Goal: Entertainment & Leisure: Browse casually

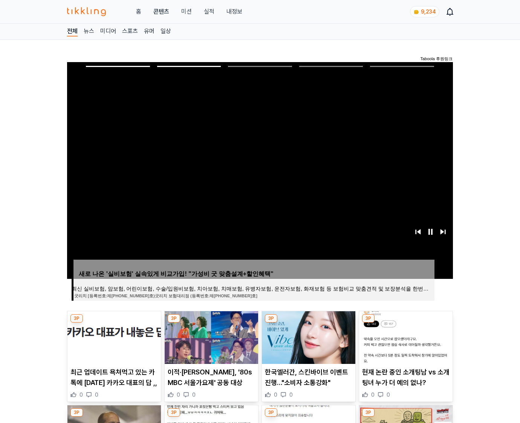
click at [405, 337] on img at bounding box center [405, 338] width 93 height 53
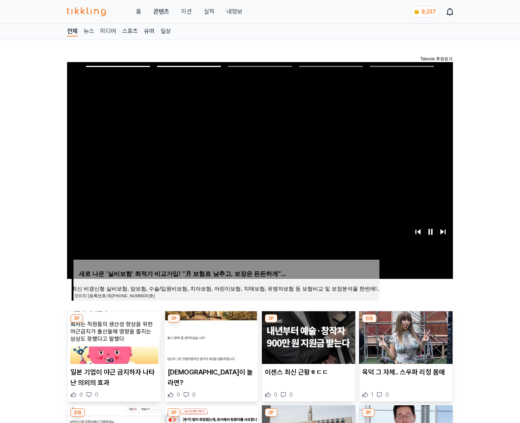
click at [405, 337] on img at bounding box center [405, 338] width 93 height 53
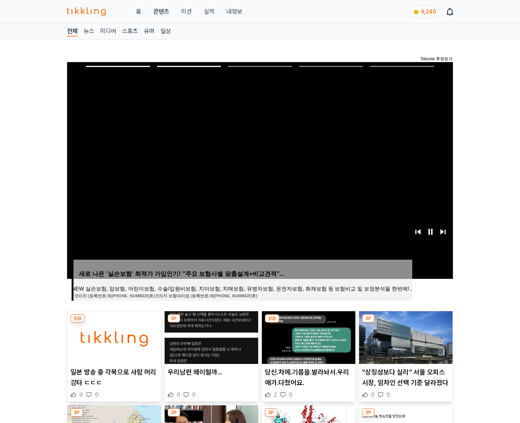
click at [405, 337] on img at bounding box center [405, 338] width 93 height 53
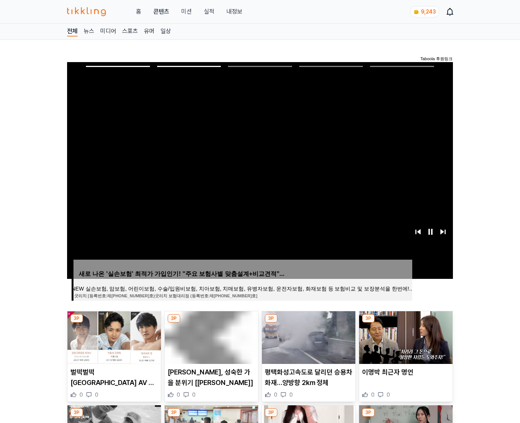
click at [405, 337] on img at bounding box center [405, 338] width 93 height 53
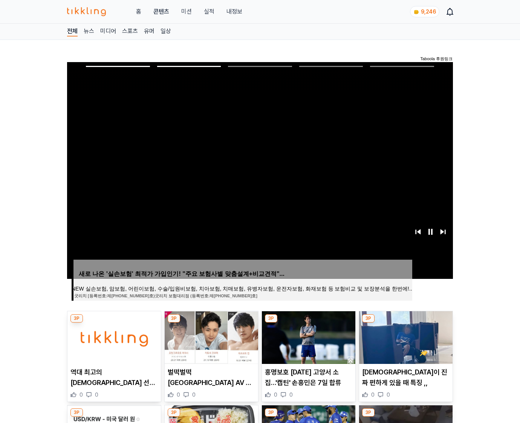
click at [405, 337] on img at bounding box center [405, 338] width 93 height 53
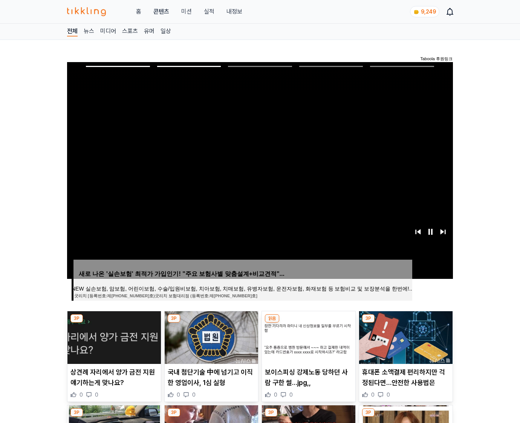
click at [405, 337] on img at bounding box center [405, 338] width 93 height 53
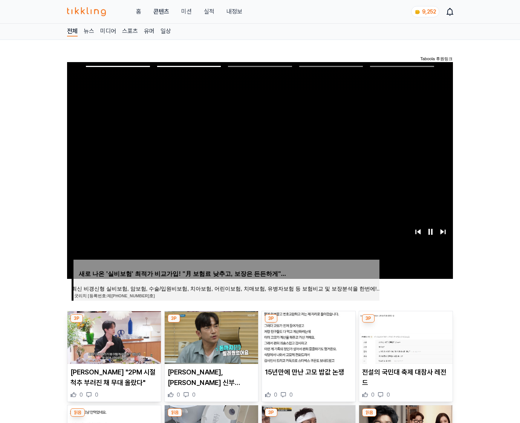
click at [405, 337] on img at bounding box center [405, 338] width 93 height 53
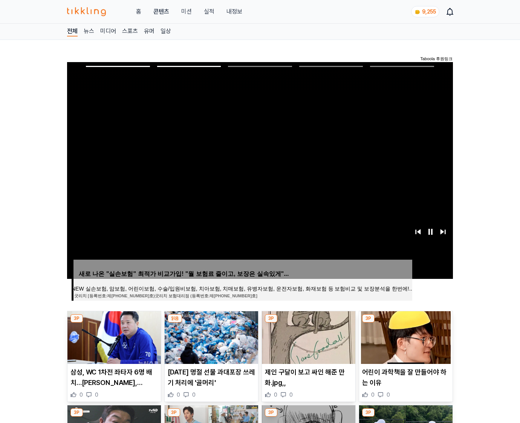
click at [405, 337] on img at bounding box center [405, 338] width 93 height 53
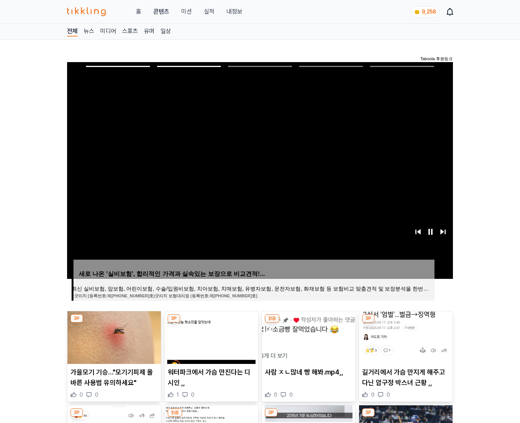
click at [405, 337] on img at bounding box center [405, 338] width 93 height 53
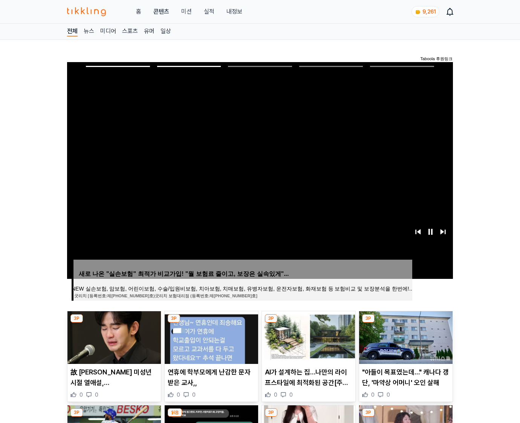
click at [405, 337] on img at bounding box center [405, 338] width 93 height 53
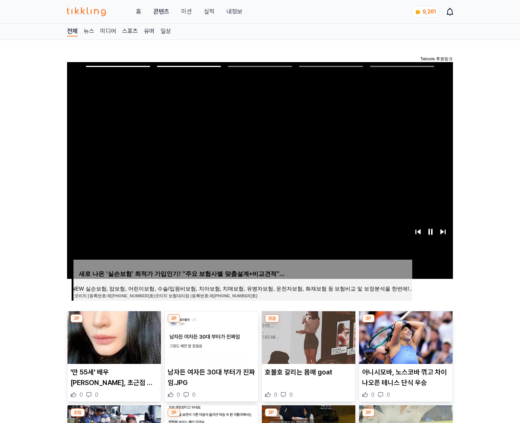
click at [405, 337] on img at bounding box center [405, 338] width 93 height 53
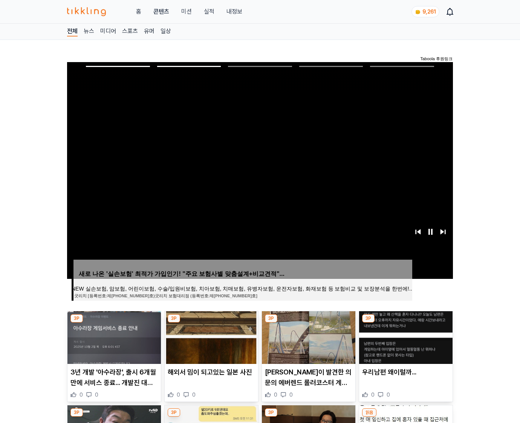
click at [405, 337] on img at bounding box center [405, 338] width 93 height 53
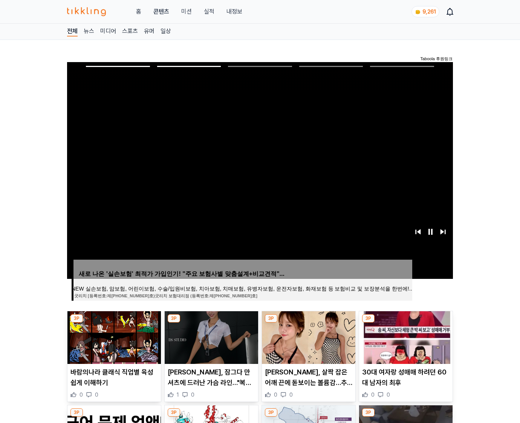
click at [405, 337] on img at bounding box center [405, 338] width 93 height 53
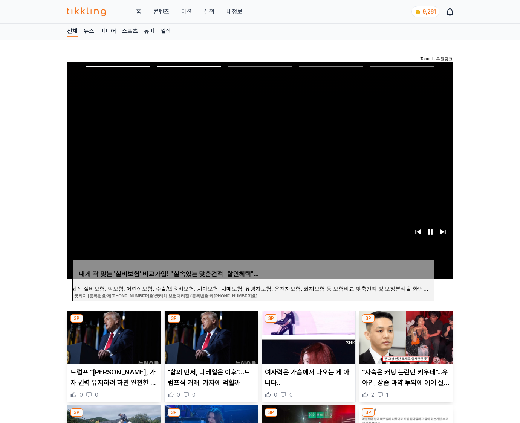
click at [405, 337] on img at bounding box center [405, 338] width 93 height 53
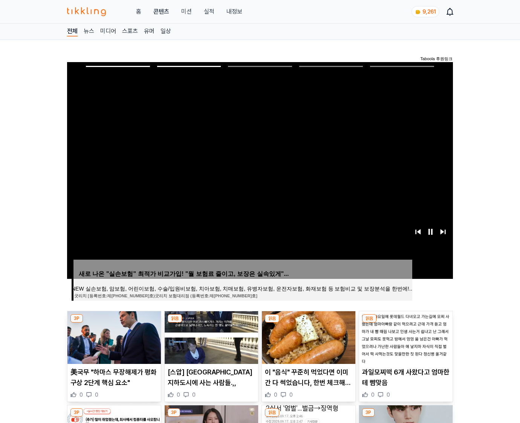
click at [405, 337] on img at bounding box center [405, 338] width 93 height 53
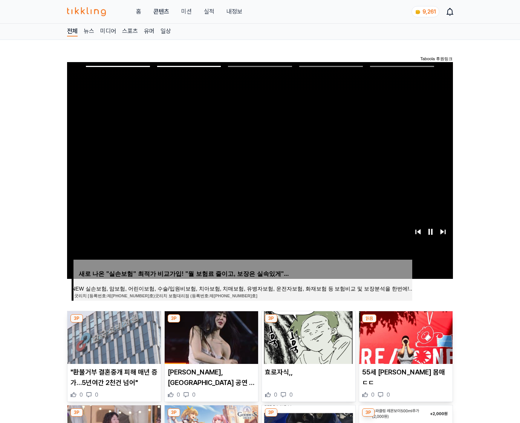
click at [405, 337] on img at bounding box center [405, 338] width 93 height 53
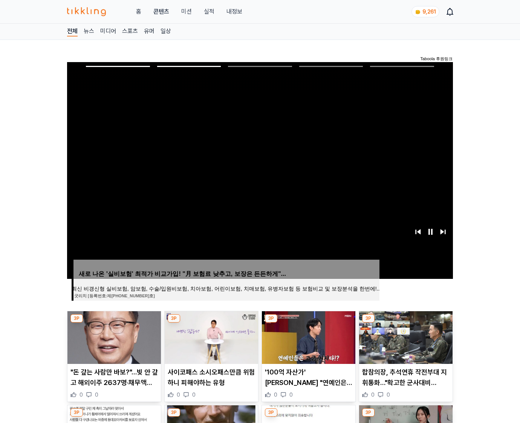
click at [405, 337] on img at bounding box center [405, 338] width 93 height 53
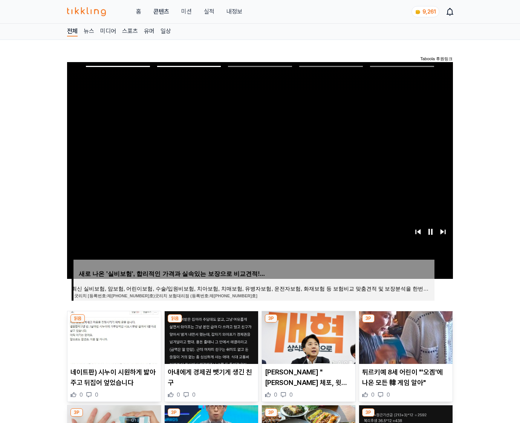
click at [405, 337] on img at bounding box center [405, 338] width 93 height 53
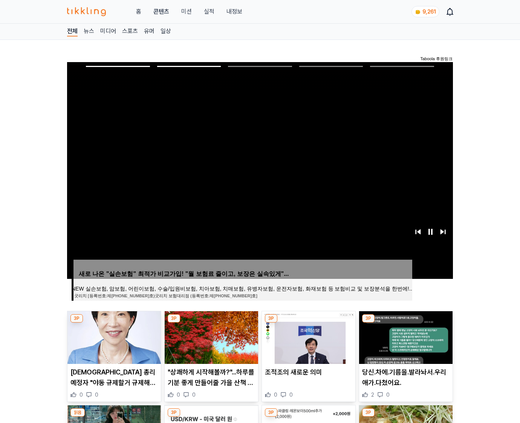
click at [405, 337] on img at bounding box center [405, 338] width 93 height 53
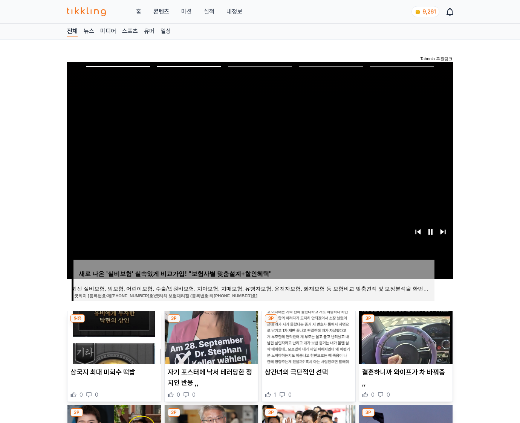
click at [405, 337] on img at bounding box center [405, 338] width 93 height 53
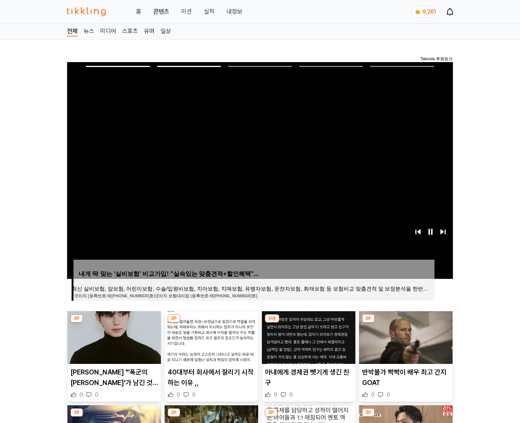
click at [405, 337] on img at bounding box center [405, 338] width 93 height 53
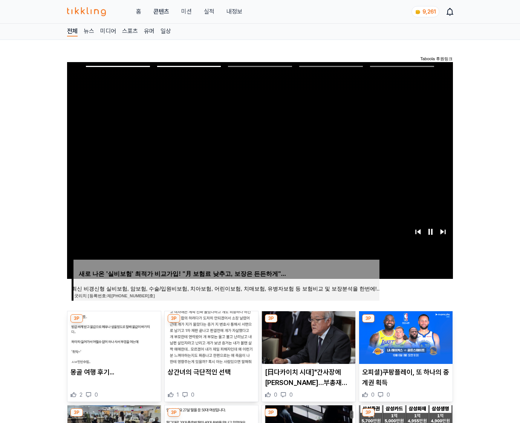
click at [405, 337] on img at bounding box center [405, 338] width 93 height 53
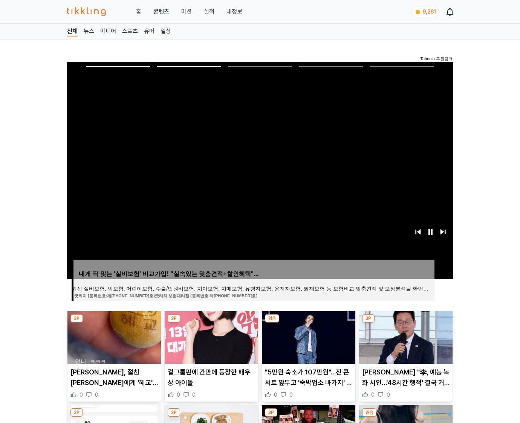
click at [405, 337] on img at bounding box center [405, 338] width 93 height 53
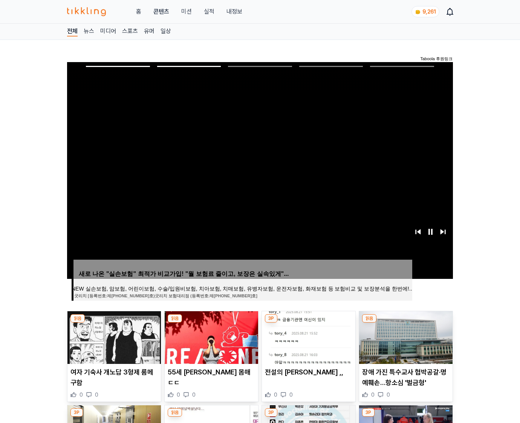
click at [405, 337] on img at bounding box center [405, 338] width 93 height 53
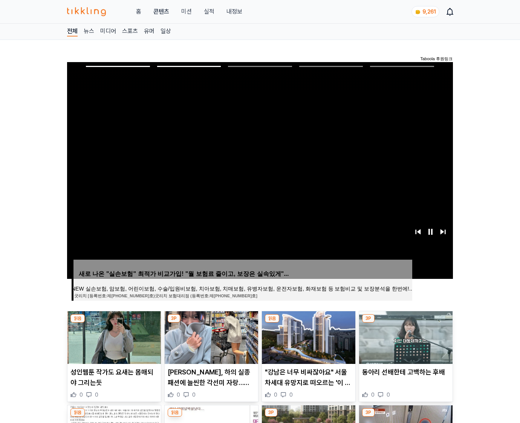
click at [405, 337] on img at bounding box center [405, 338] width 93 height 53
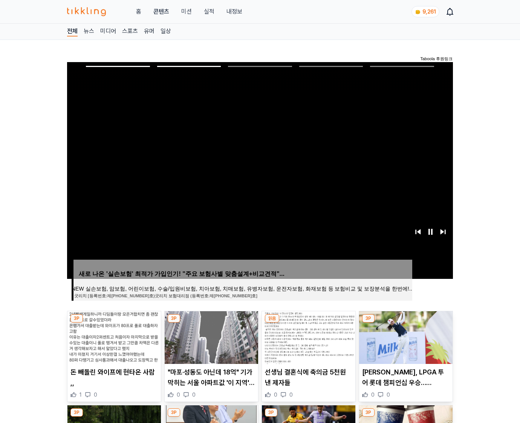
click at [405, 337] on img at bounding box center [405, 338] width 93 height 53
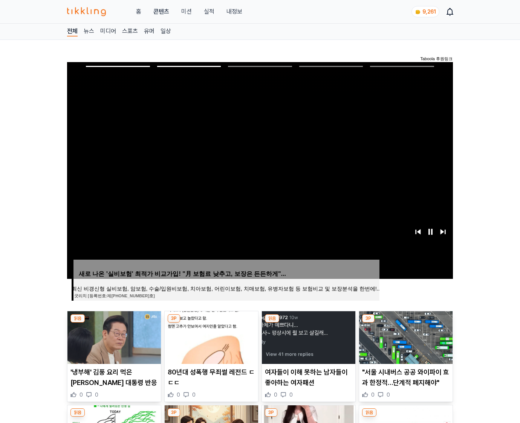
click at [405, 337] on img at bounding box center [405, 338] width 93 height 53
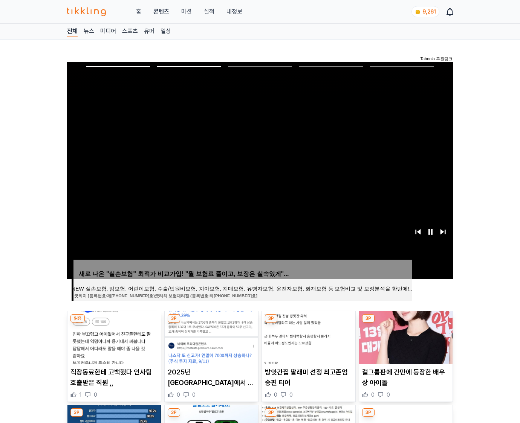
click at [405, 337] on img at bounding box center [405, 338] width 93 height 53
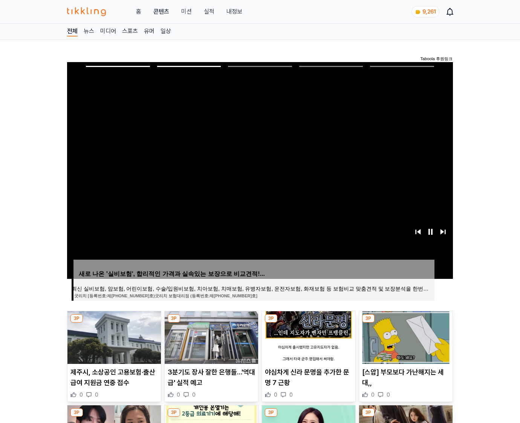
click at [405, 337] on img at bounding box center [405, 338] width 93 height 53
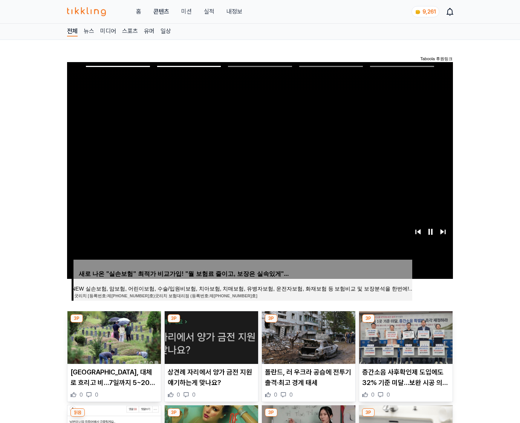
click at [405, 337] on img at bounding box center [405, 338] width 93 height 53
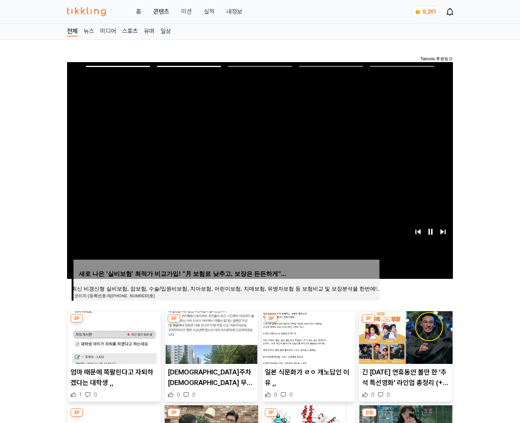
click at [405, 337] on img at bounding box center [405, 338] width 93 height 53
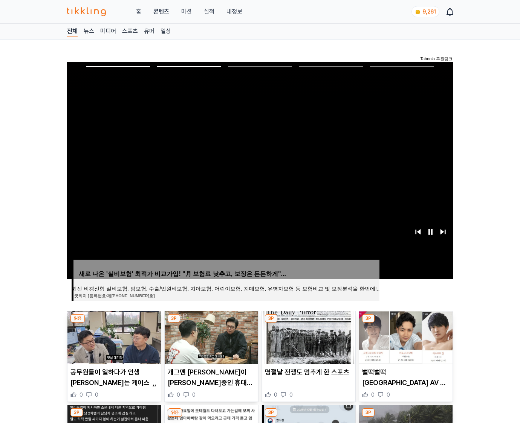
click at [405, 337] on img at bounding box center [405, 338] width 93 height 53
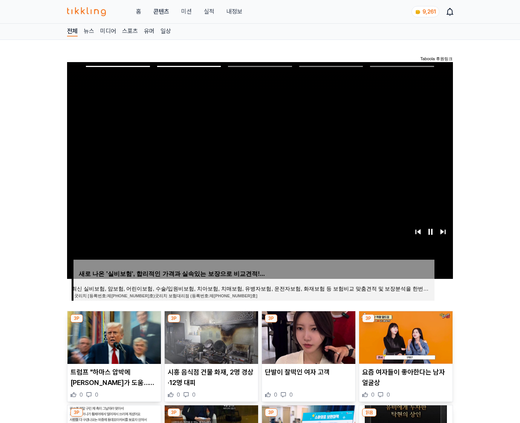
click at [405, 337] on img at bounding box center [405, 338] width 93 height 53
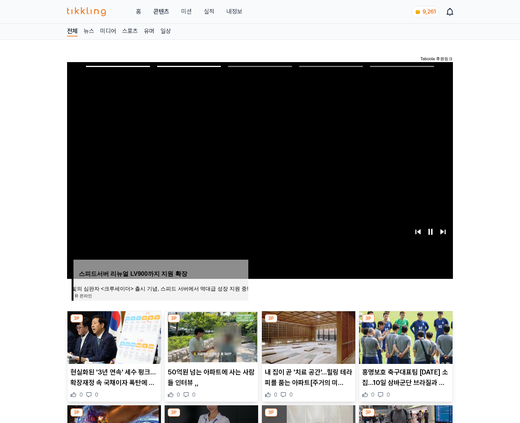
click at [405, 337] on img at bounding box center [405, 338] width 93 height 53
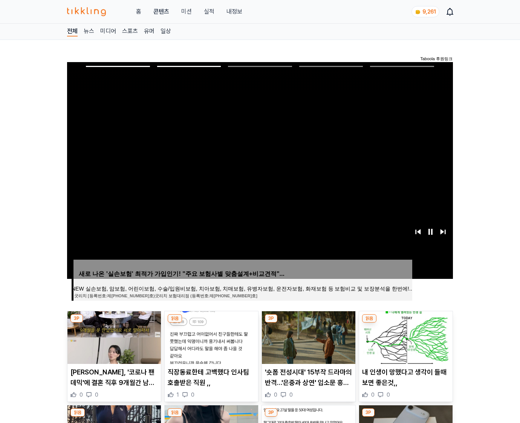
click at [405, 337] on img at bounding box center [405, 338] width 93 height 53
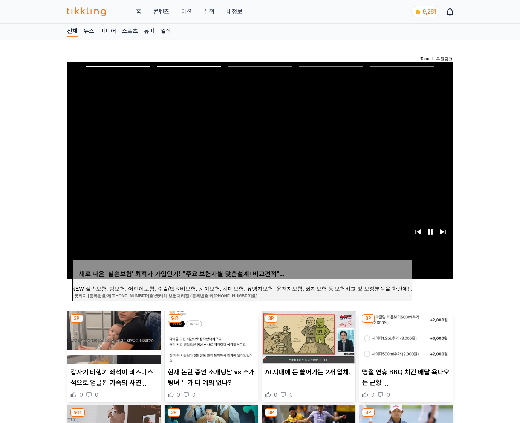
click at [405, 337] on img at bounding box center [405, 338] width 93 height 53
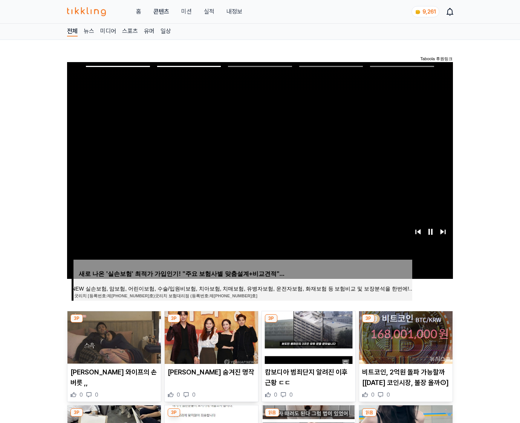
click at [405, 337] on img at bounding box center [405, 338] width 93 height 53
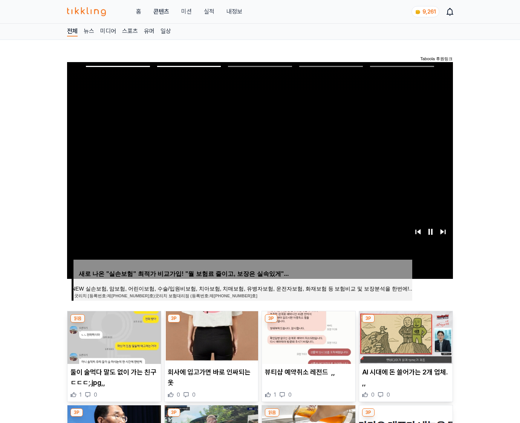
click at [405, 337] on img at bounding box center [405, 338] width 93 height 53
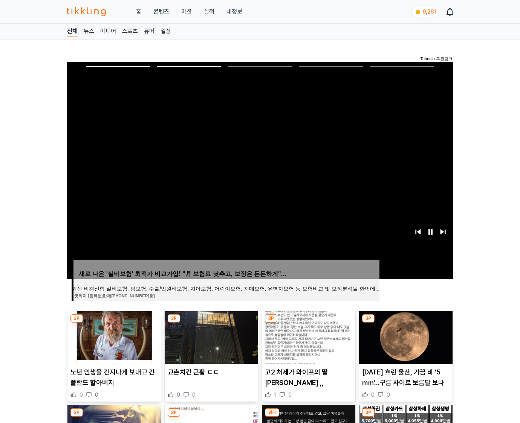
click at [405, 337] on img at bounding box center [405, 338] width 93 height 53
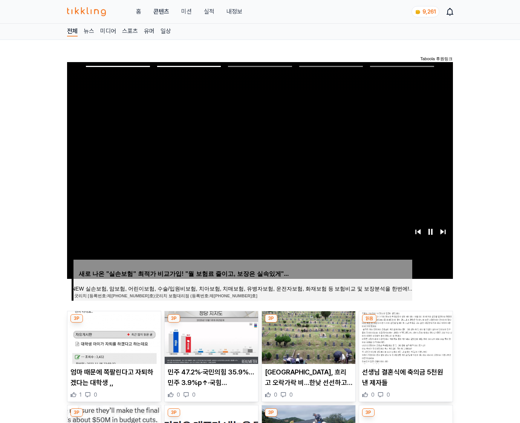
click at [405, 337] on img at bounding box center [405, 338] width 93 height 53
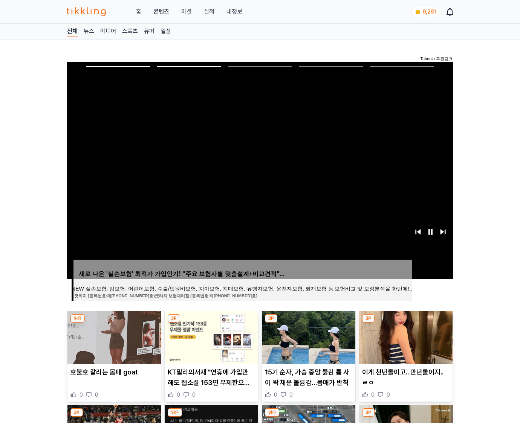
click at [405, 337] on img at bounding box center [405, 338] width 93 height 53
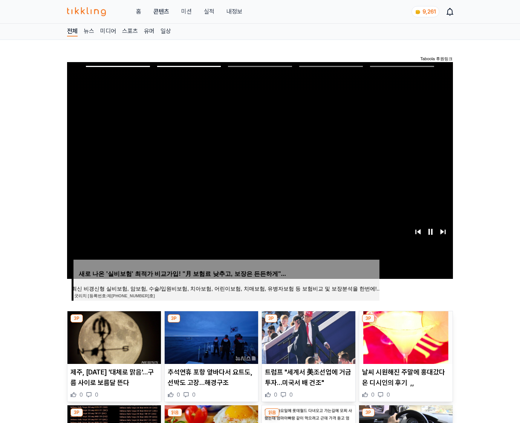
click at [405, 337] on img at bounding box center [405, 338] width 93 height 53
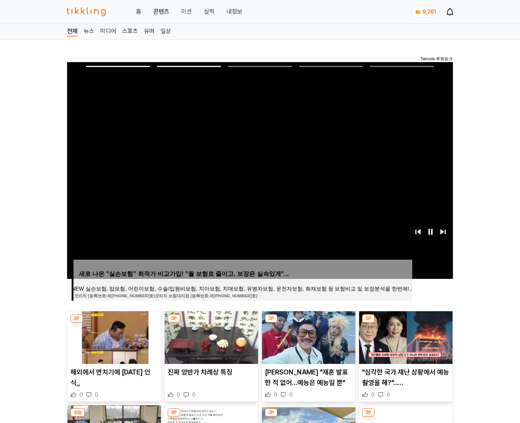
click at [405, 337] on img at bounding box center [405, 338] width 93 height 53
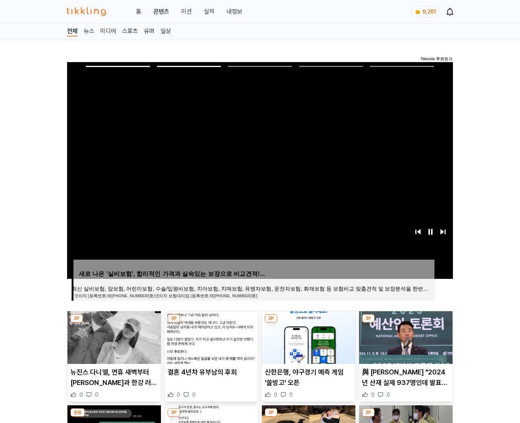
click at [405, 337] on img at bounding box center [405, 338] width 93 height 53
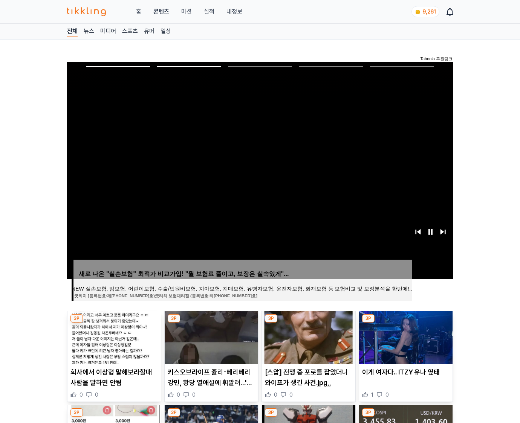
click at [405, 337] on img at bounding box center [405, 338] width 93 height 53
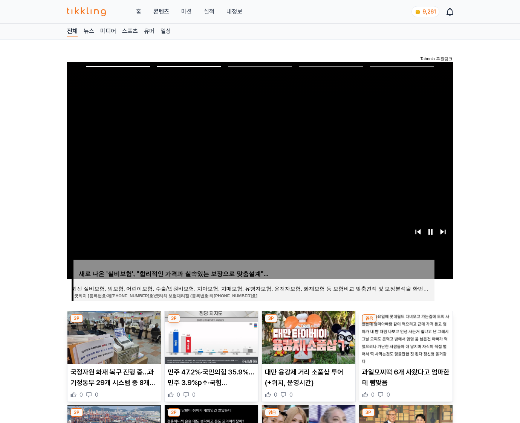
click at [405, 337] on img at bounding box center [405, 338] width 93 height 53
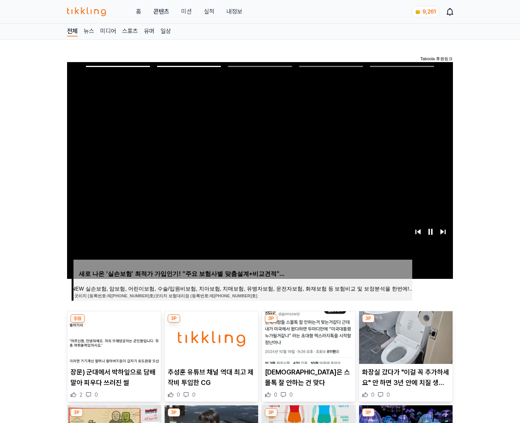
click at [405, 337] on img at bounding box center [405, 338] width 93 height 53
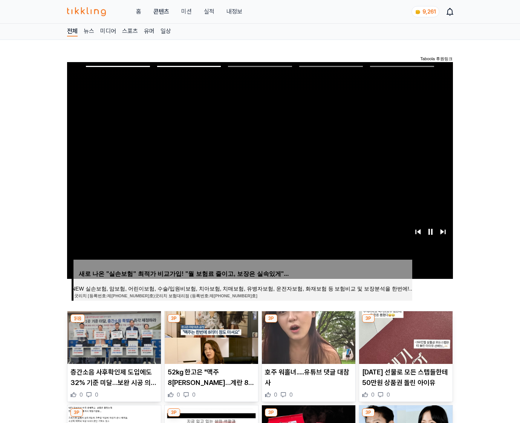
click at [405, 337] on img at bounding box center [405, 338] width 93 height 53
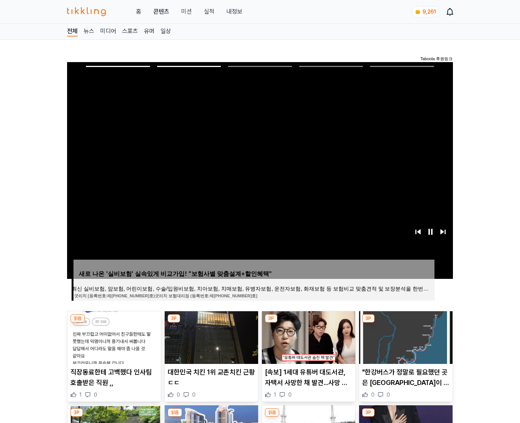
click at [405, 337] on img at bounding box center [405, 338] width 93 height 53
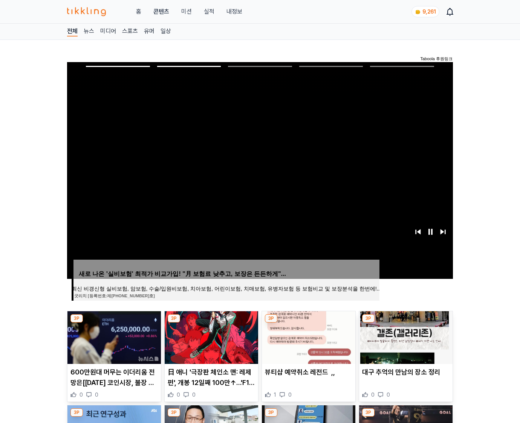
click at [405, 337] on img at bounding box center [405, 338] width 93 height 53
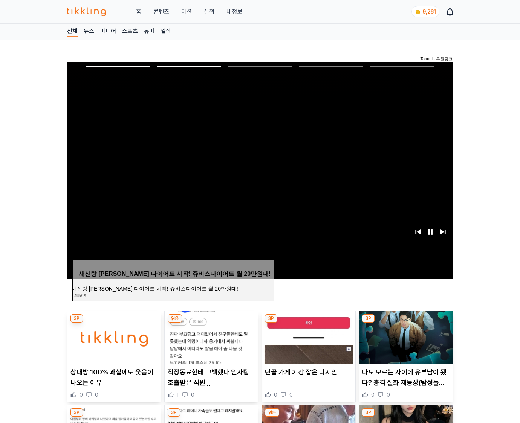
click at [405, 337] on img at bounding box center [405, 338] width 93 height 53
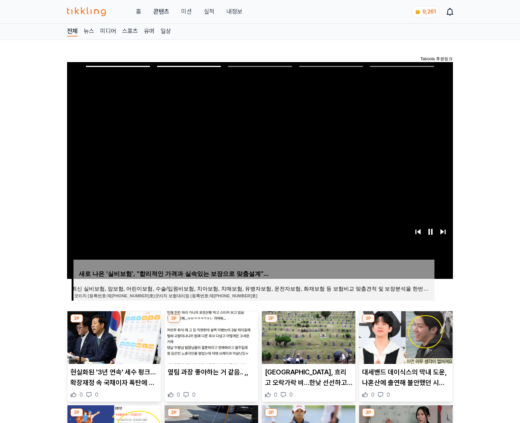
click at [405, 337] on img at bounding box center [405, 338] width 93 height 53
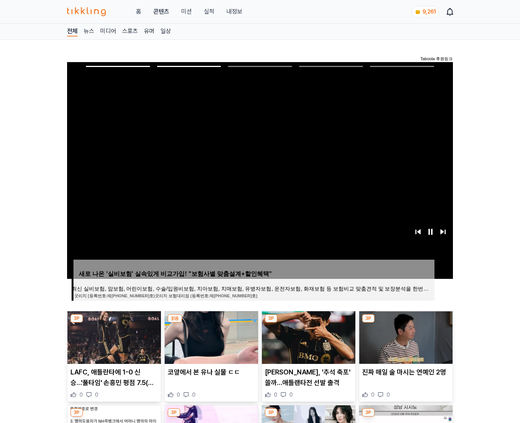
click at [405, 337] on img at bounding box center [405, 338] width 93 height 53
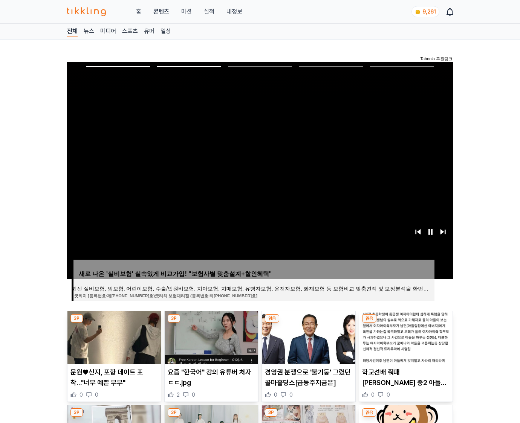
click at [405, 337] on img at bounding box center [405, 338] width 93 height 53
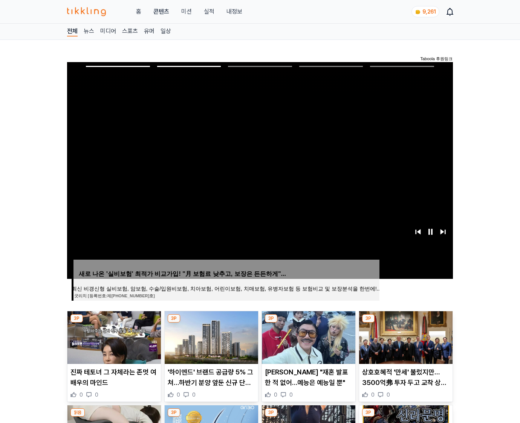
click at [405, 337] on img at bounding box center [405, 338] width 93 height 53
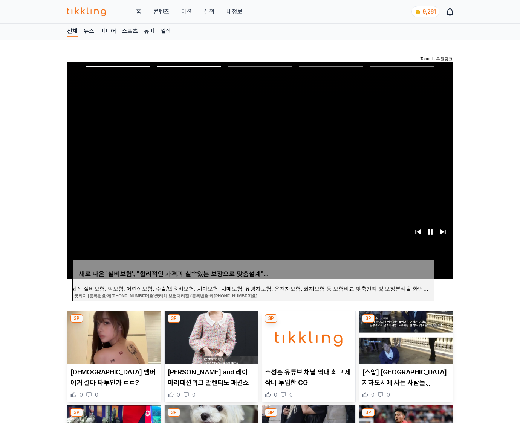
click at [405, 337] on img at bounding box center [405, 338] width 93 height 53
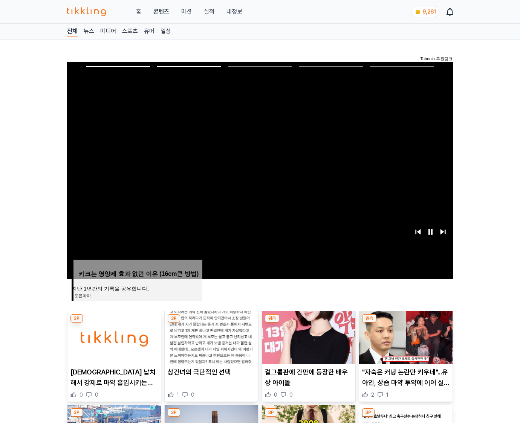
click at [405, 337] on img at bounding box center [405, 338] width 93 height 53
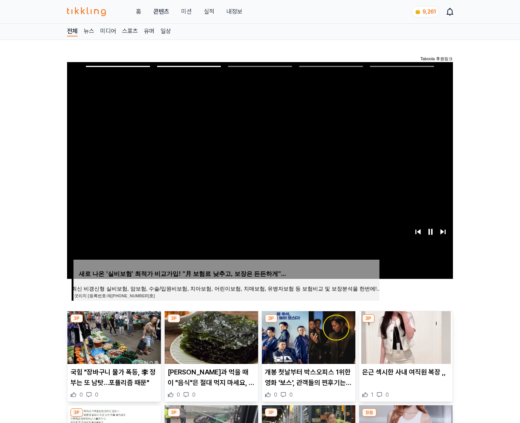
click at [405, 337] on img at bounding box center [405, 338] width 93 height 53
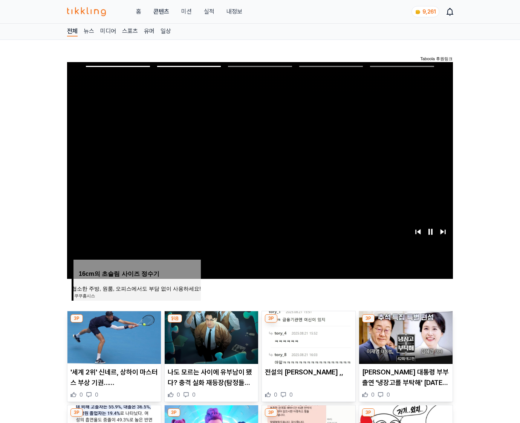
click at [405, 337] on img at bounding box center [405, 338] width 93 height 53
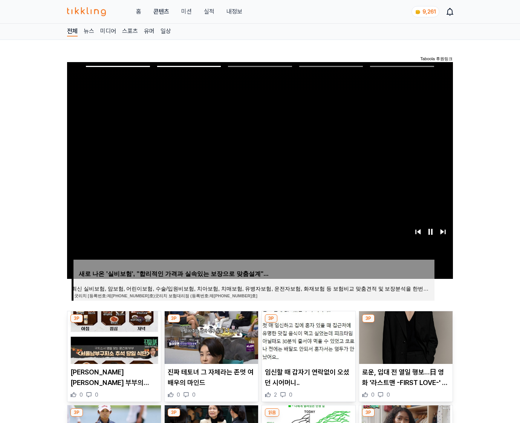
click at [405, 337] on img at bounding box center [405, 338] width 93 height 53
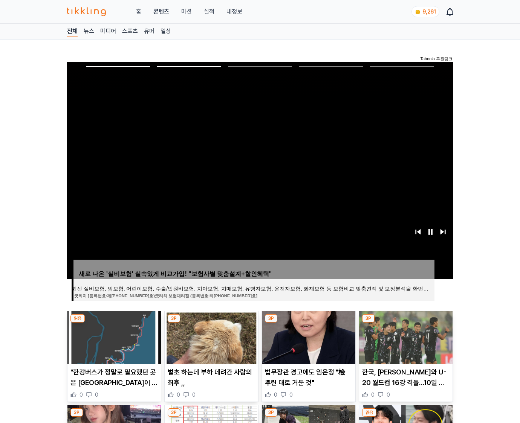
click at [405, 337] on img at bounding box center [405, 338] width 93 height 53
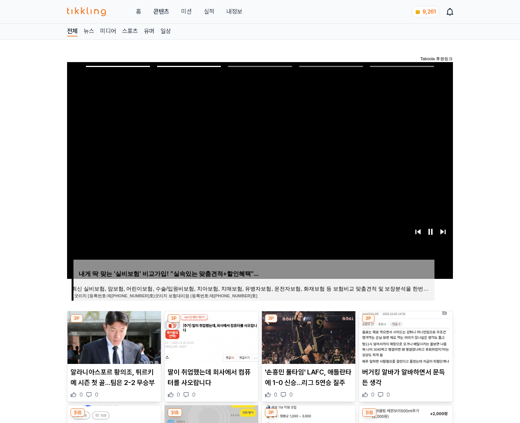
click at [405, 337] on img at bounding box center [405, 338] width 93 height 53
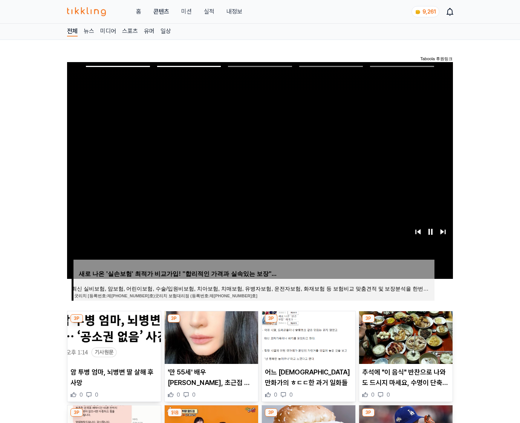
click at [405, 337] on img at bounding box center [405, 338] width 93 height 53
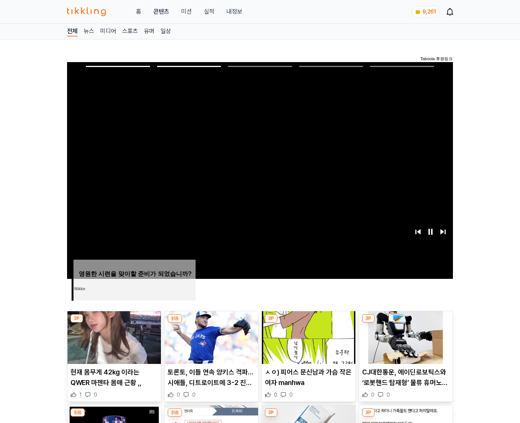
click at [405, 337] on img at bounding box center [405, 338] width 93 height 53
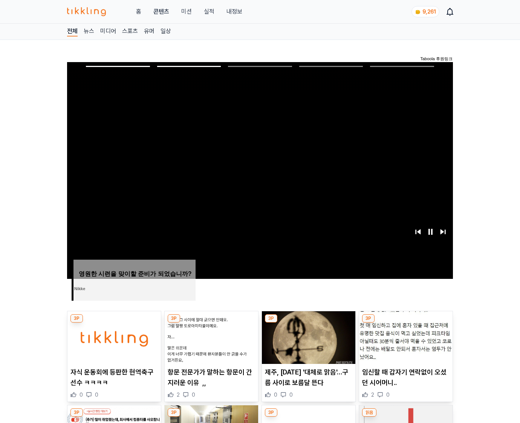
click at [405, 337] on img at bounding box center [405, 338] width 93 height 53
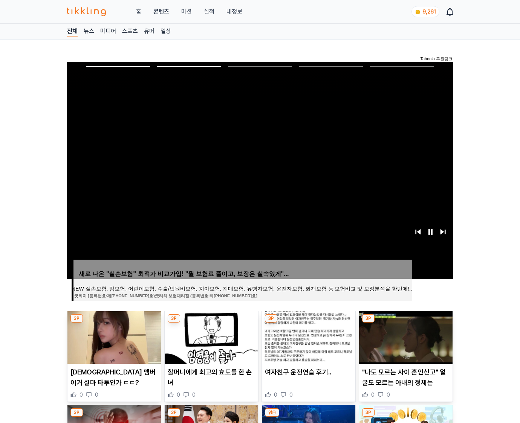
click at [405, 337] on img at bounding box center [405, 338] width 93 height 53
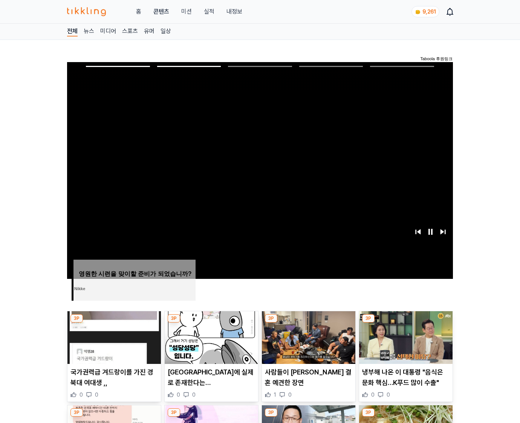
click at [405, 337] on img at bounding box center [405, 338] width 93 height 53
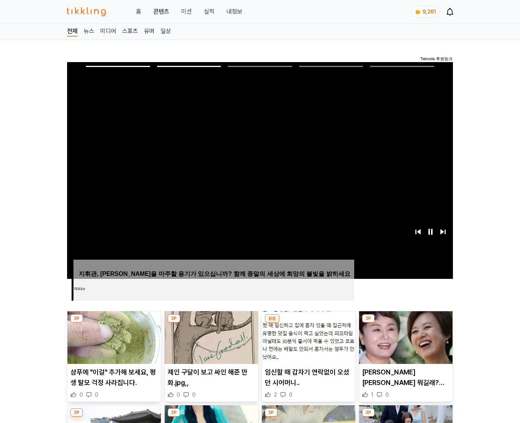
click at [405, 337] on img at bounding box center [405, 338] width 93 height 53
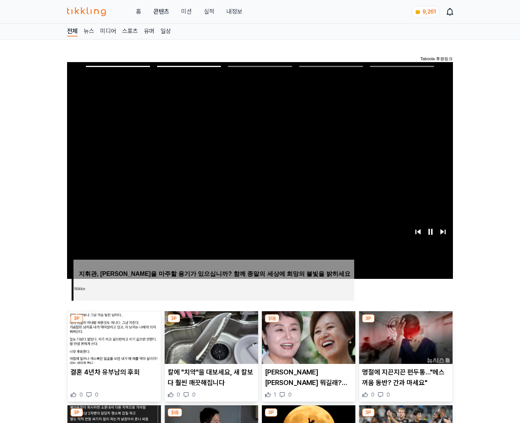
click at [405, 337] on img at bounding box center [405, 338] width 93 height 53
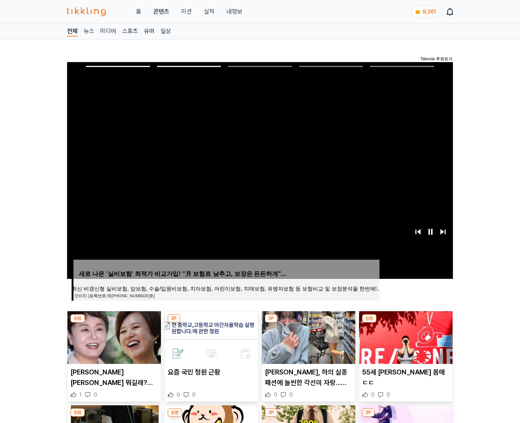
click at [405, 337] on img at bounding box center [405, 338] width 93 height 53
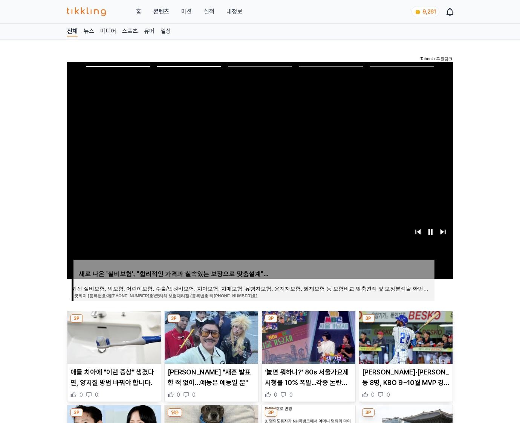
click at [405, 337] on img at bounding box center [405, 338] width 93 height 53
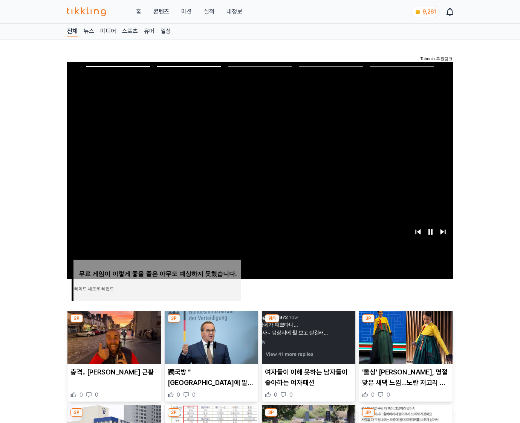
click at [405, 337] on img at bounding box center [405, 338] width 93 height 53
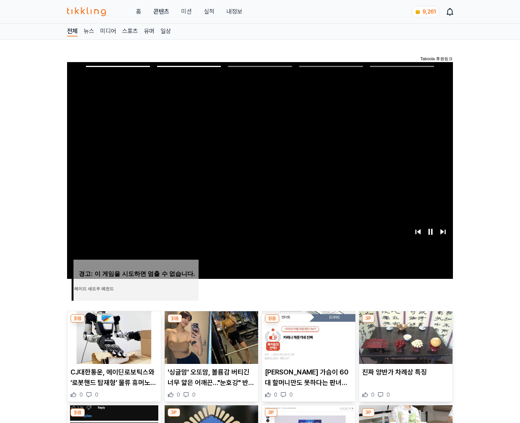
click at [405, 337] on img at bounding box center [405, 338] width 93 height 53
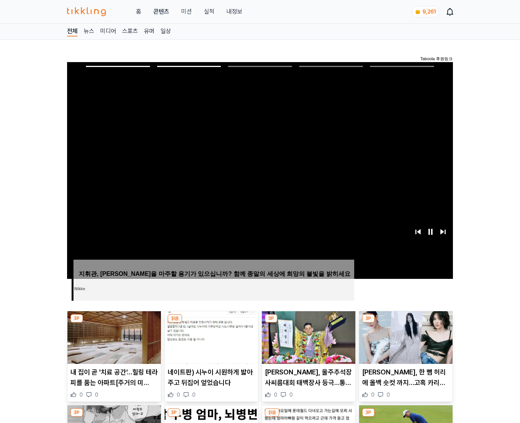
click at [405, 337] on img at bounding box center [405, 338] width 93 height 53
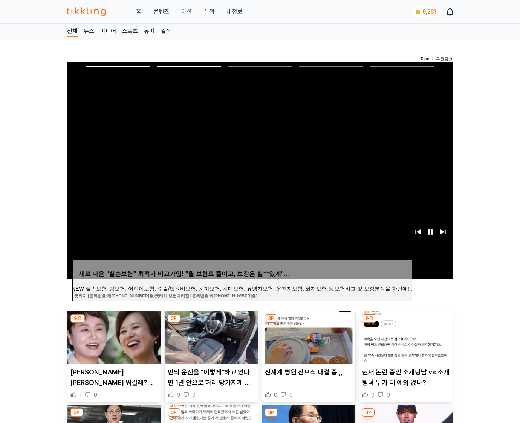
click at [405, 337] on img at bounding box center [405, 338] width 93 height 53
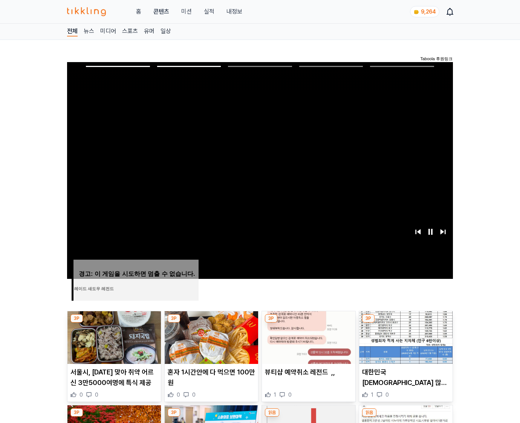
click at [405, 337] on img at bounding box center [405, 338] width 93 height 53
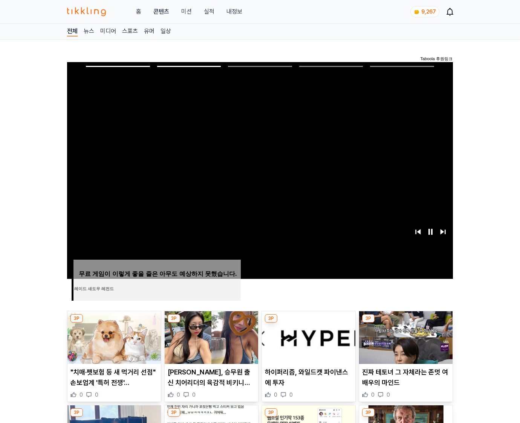
click at [405, 337] on img at bounding box center [405, 338] width 93 height 53
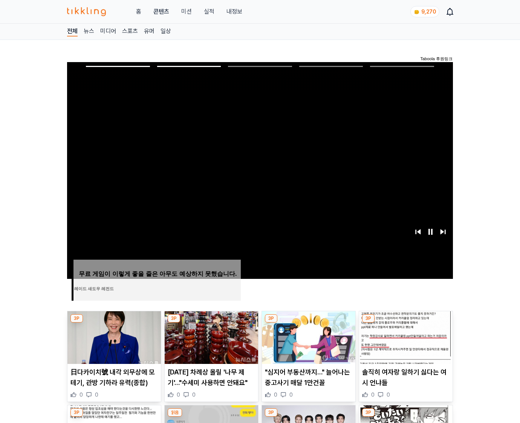
click at [405, 337] on img at bounding box center [405, 338] width 93 height 53
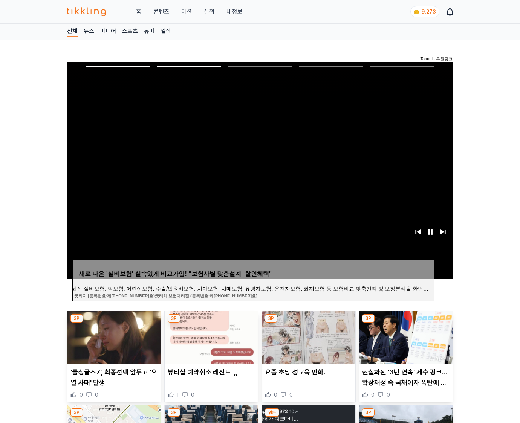
click at [405, 337] on img at bounding box center [405, 338] width 93 height 53
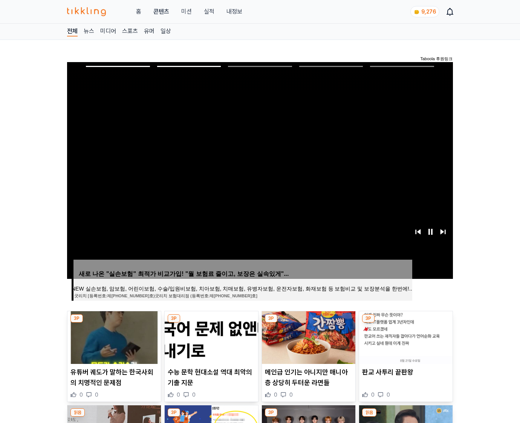
click at [405, 337] on img at bounding box center [405, 338] width 93 height 53
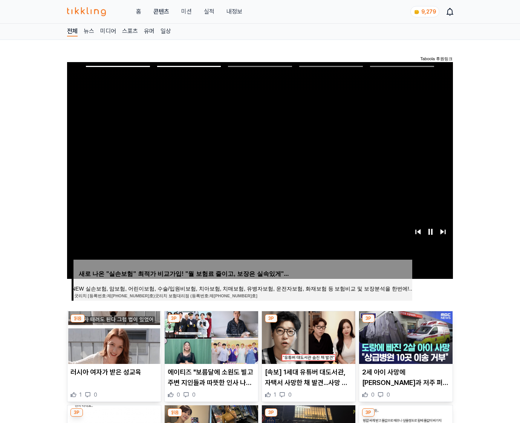
click at [405, 337] on img at bounding box center [405, 338] width 93 height 53
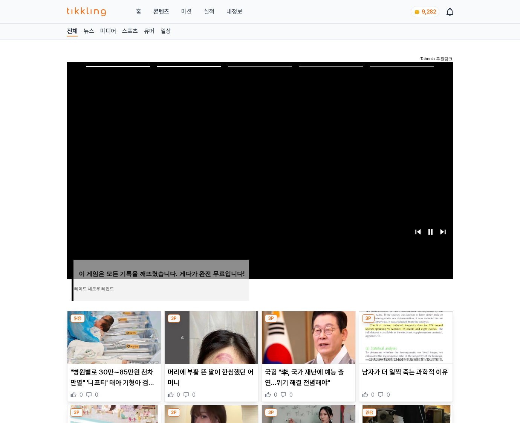
click at [405, 337] on img at bounding box center [405, 338] width 93 height 53
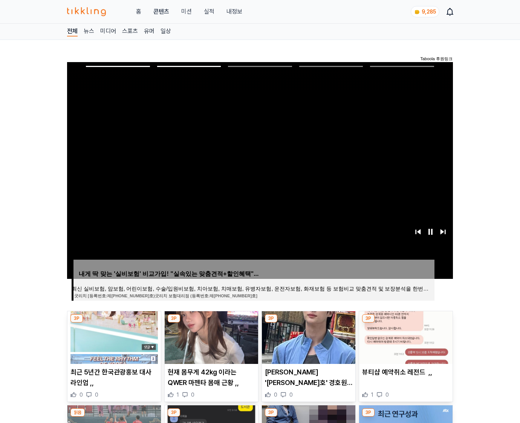
click at [405, 337] on img at bounding box center [405, 338] width 93 height 53
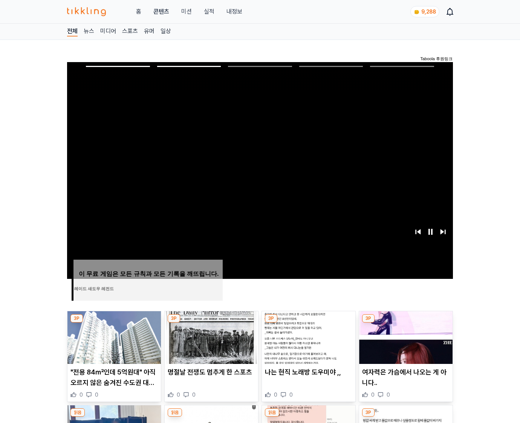
click at [405, 337] on img at bounding box center [405, 338] width 93 height 53
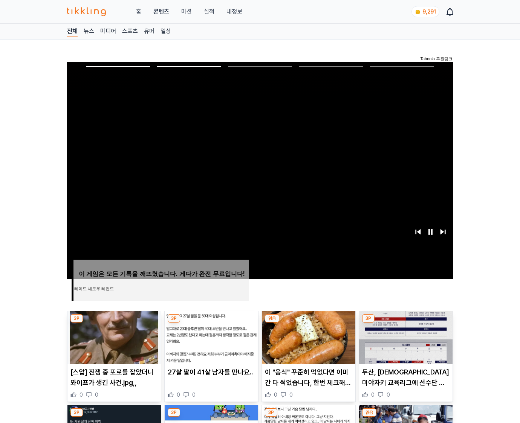
click at [405, 337] on img at bounding box center [405, 338] width 93 height 53
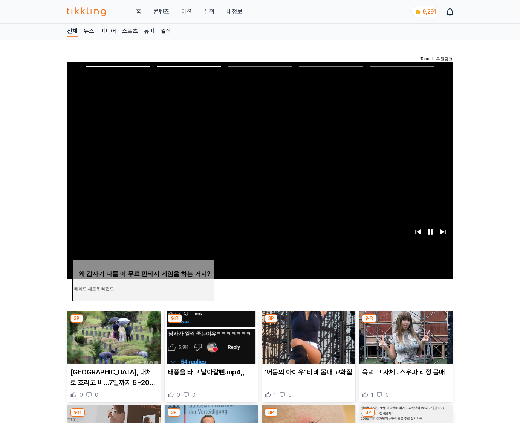
click at [405, 337] on img at bounding box center [405, 338] width 93 height 53
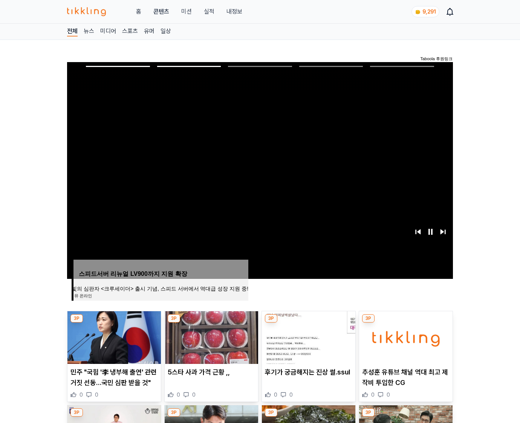
click at [405, 337] on img at bounding box center [405, 338] width 93 height 53
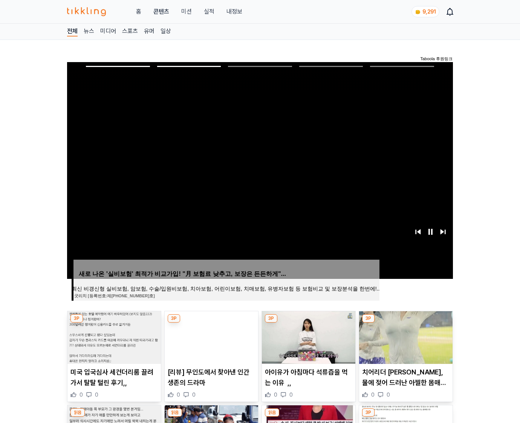
click at [405, 337] on img at bounding box center [405, 338] width 93 height 53
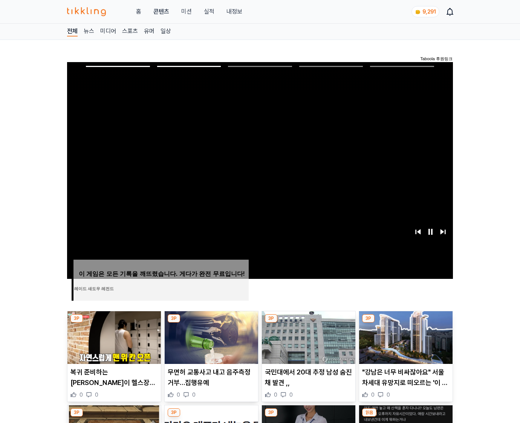
click at [405, 337] on img at bounding box center [405, 338] width 93 height 53
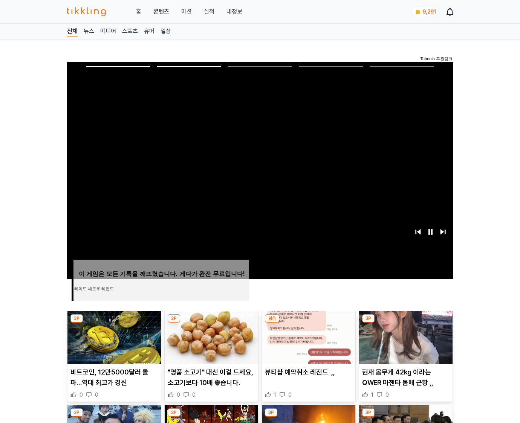
click at [405, 337] on img at bounding box center [405, 338] width 93 height 53
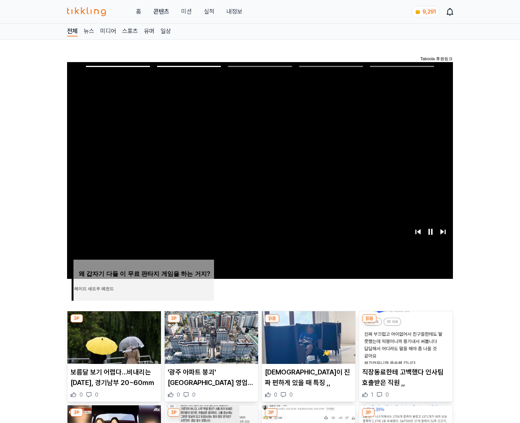
click at [405, 337] on img at bounding box center [405, 338] width 93 height 53
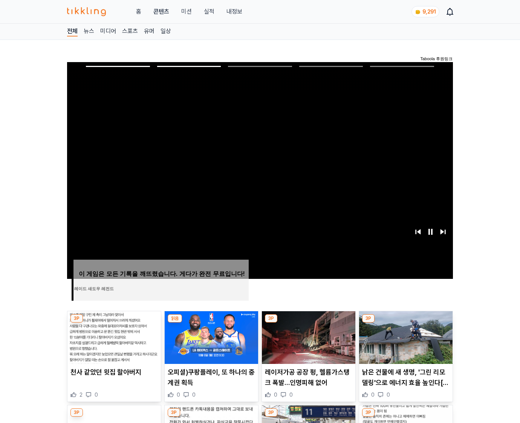
click at [405, 337] on img at bounding box center [405, 338] width 93 height 53
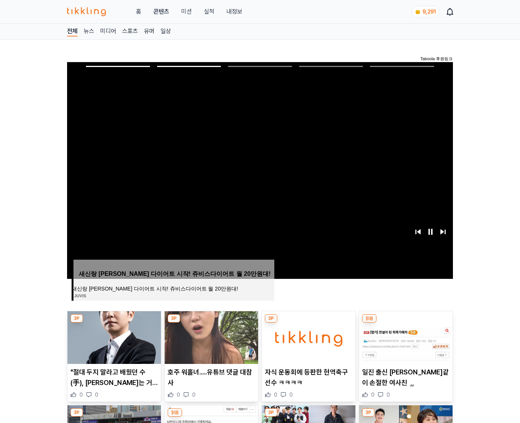
click at [405, 337] on img at bounding box center [405, 338] width 93 height 53
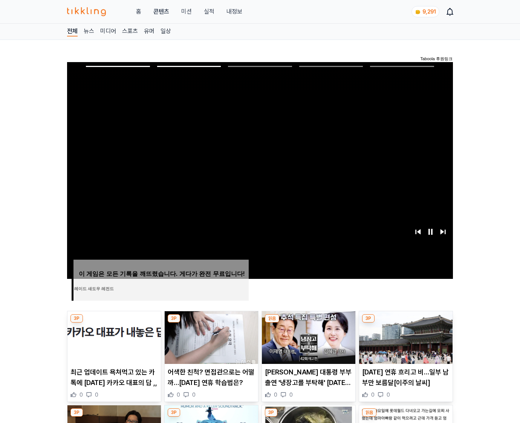
click at [405, 337] on img at bounding box center [405, 338] width 93 height 53
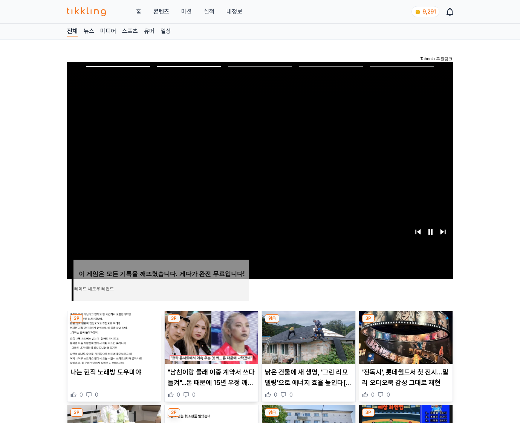
click at [405, 337] on img at bounding box center [405, 338] width 93 height 53
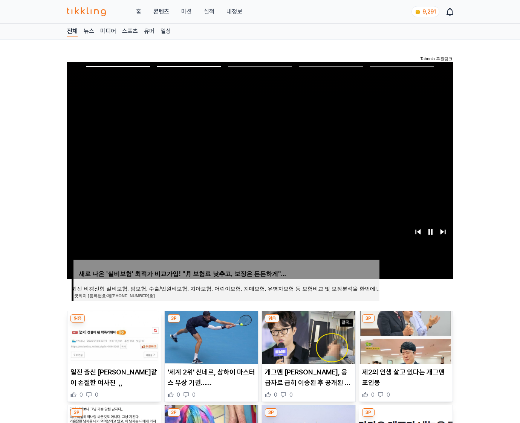
click at [405, 337] on img at bounding box center [405, 338] width 93 height 53
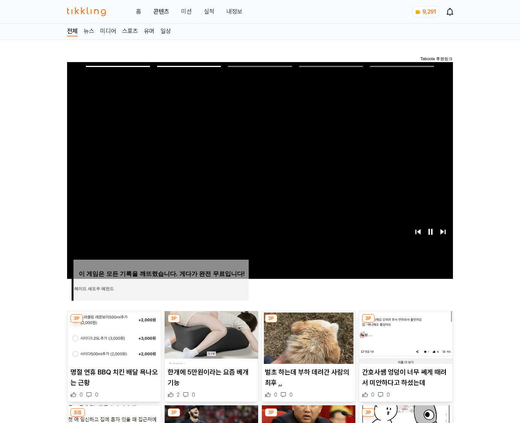
click at [405, 337] on img at bounding box center [405, 338] width 93 height 53
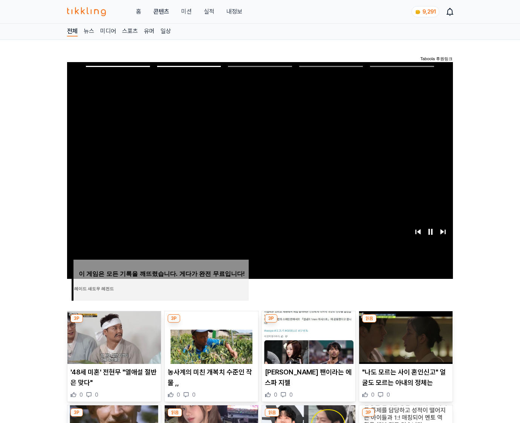
click at [405, 337] on img at bounding box center [405, 338] width 93 height 53
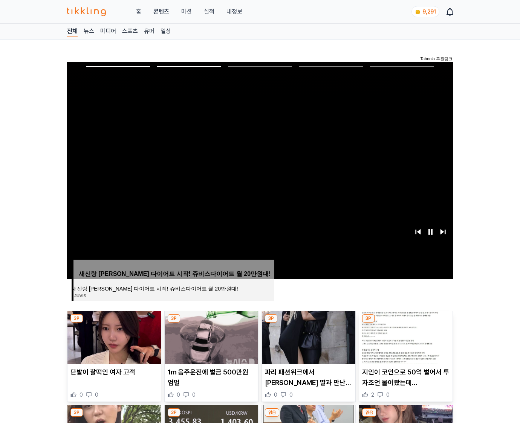
click at [405, 337] on img at bounding box center [405, 338] width 93 height 53
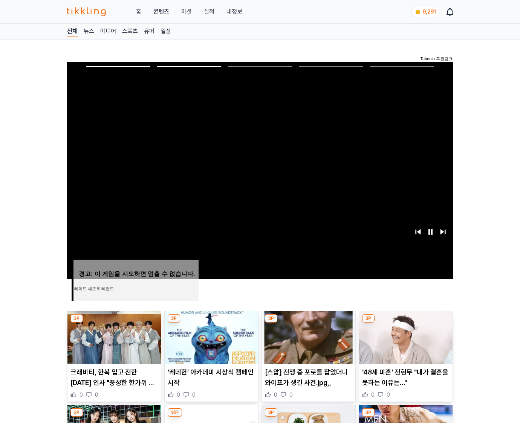
click at [405, 337] on img at bounding box center [405, 338] width 93 height 53
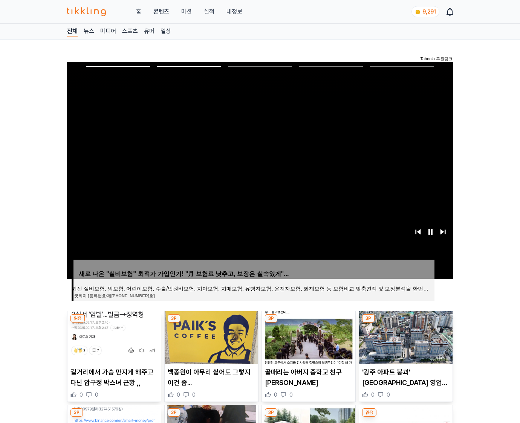
click at [405, 337] on img at bounding box center [405, 338] width 93 height 53
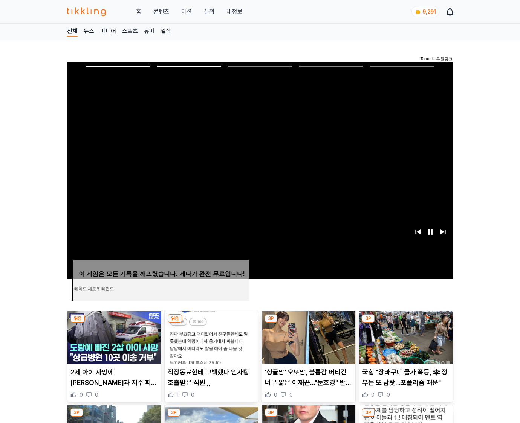
click at [405, 337] on img at bounding box center [405, 338] width 93 height 53
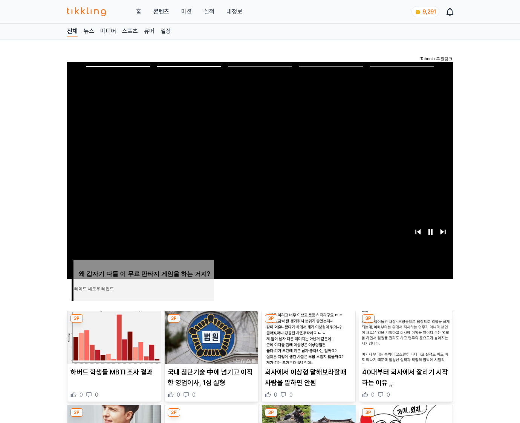
click at [405, 337] on img at bounding box center [405, 338] width 93 height 53
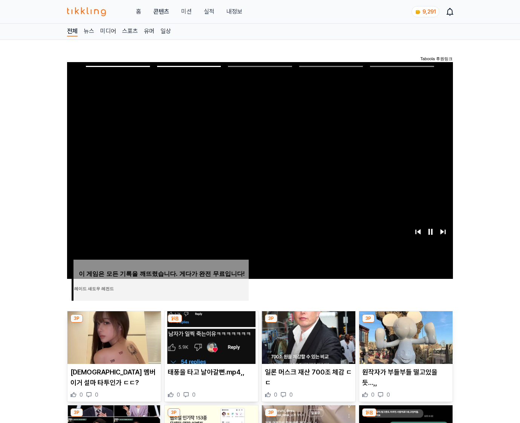
click at [405, 337] on img at bounding box center [405, 338] width 93 height 53
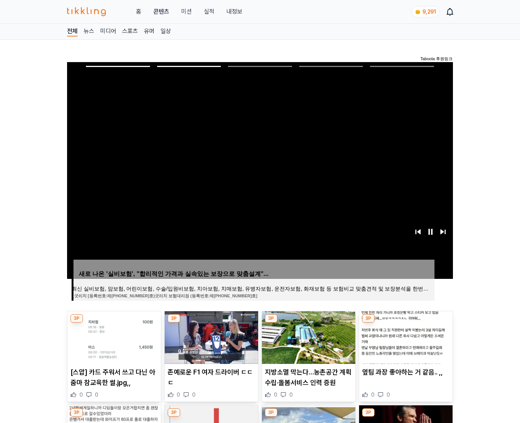
click at [405, 337] on img at bounding box center [405, 338] width 93 height 53
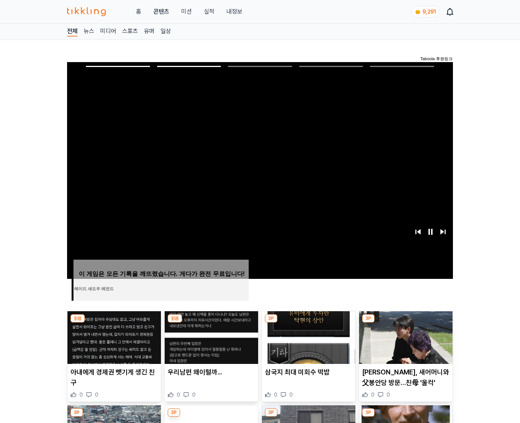
click at [405, 337] on img at bounding box center [405, 338] width 93 height 53
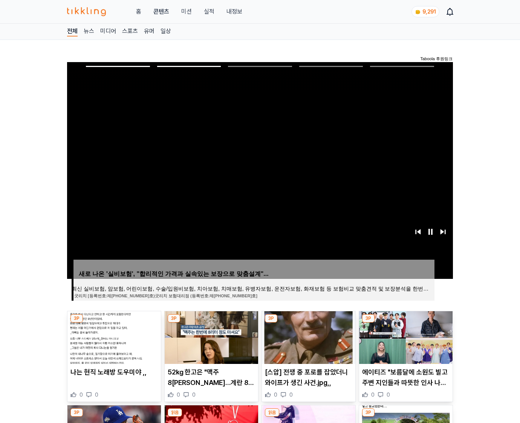
click at [405, 337] on img at bounding box center [405, 338] width 93 height 53
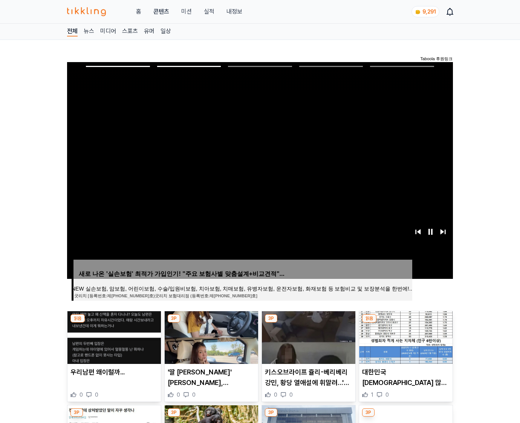
click at [405, 337] on img at bounding box center [405, 338] width 93 height 53
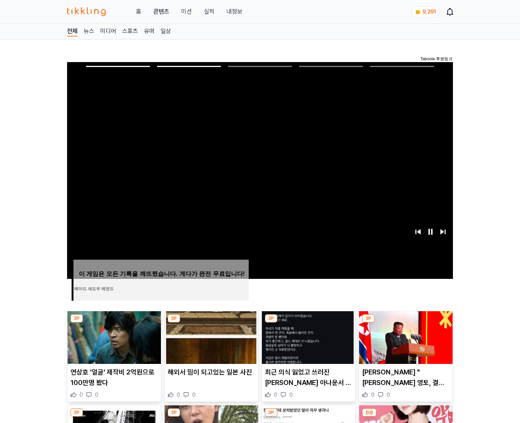
click at [405, 337] on img at bounding box center [405, 338] width 93 height 53
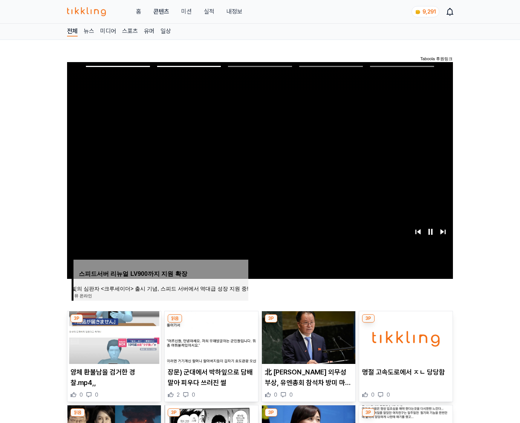
click at [405, 337] on img at bounding box center [405, 338] width 93 height 53
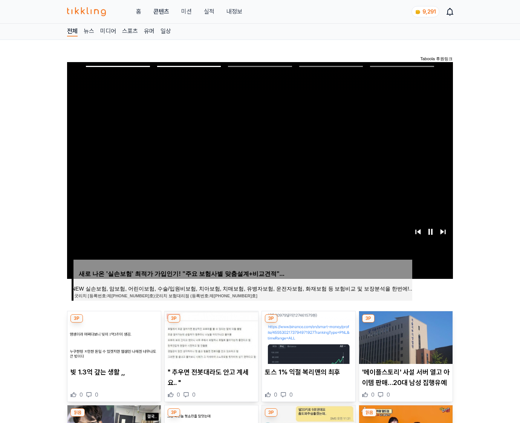
click at [405, 337] on img at bounding box center [405, 338] width 93 height 53
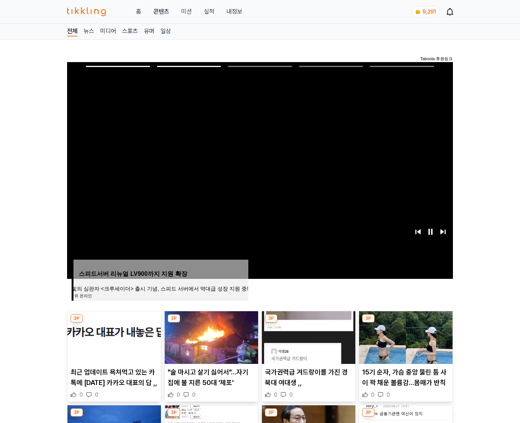
click at [405, 337] on img at bounding box center [405, 338] width 93 height 53
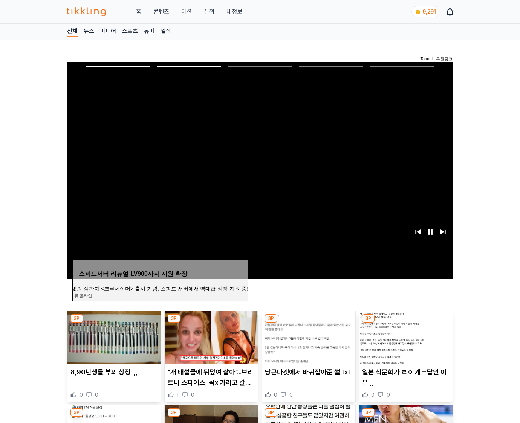
click at [405, 337] on img at bounding box center [405, 338] width 93 height 53
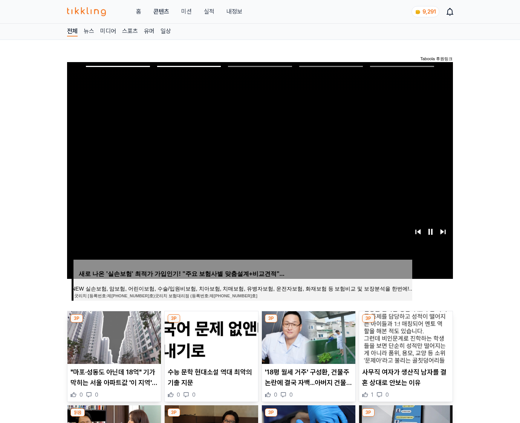
click at [405, 337] on img at bounding box center [405, 338] width 93 height 53
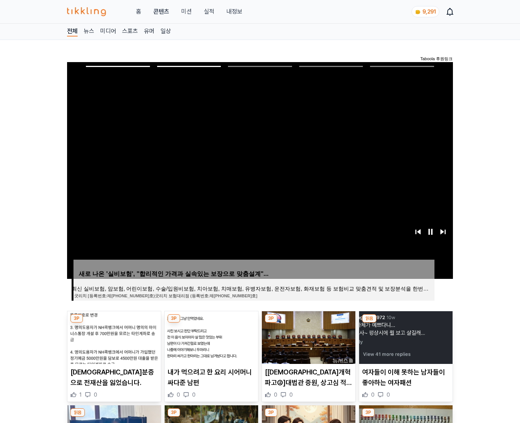
click at [405, 337] on img at bounding box center [405, 338] width 93 height 53
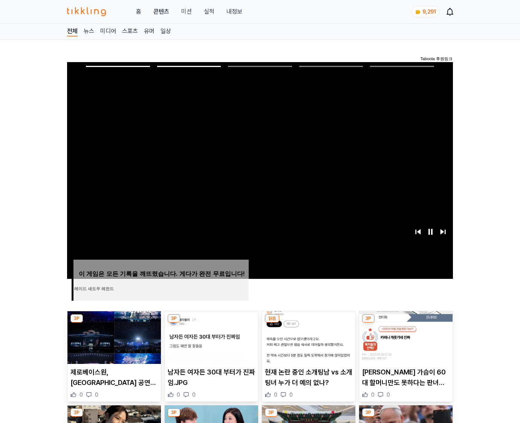
click at [405, 337] on img at bounding box center [405, 338] width 93 height 53
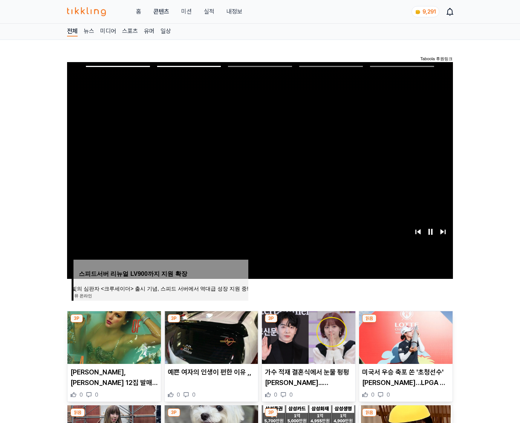
click at [405, 337] on img at bounding box center [405, 338] width 93 height 53
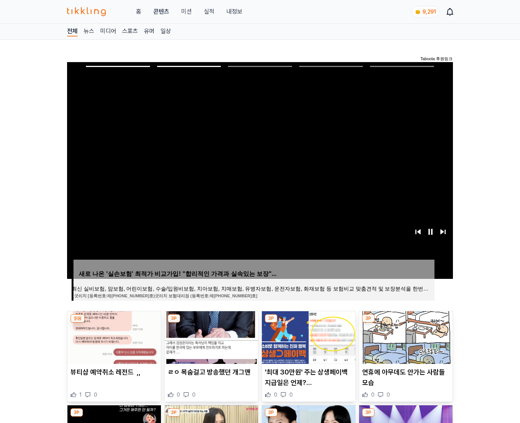
click at [405, 337] on img at bounding box center [405, 338] width 93 height 53
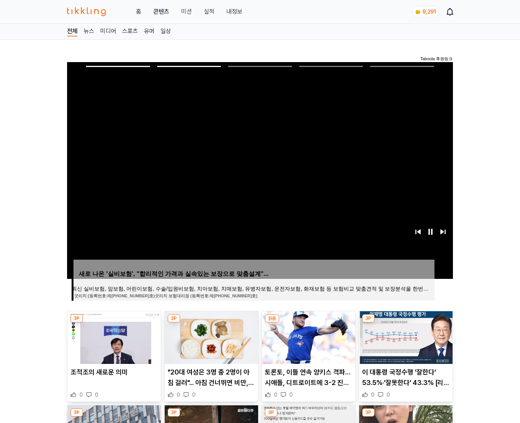
click at [405, 337] on img at bounding box center [405, 338] width 93 height 53
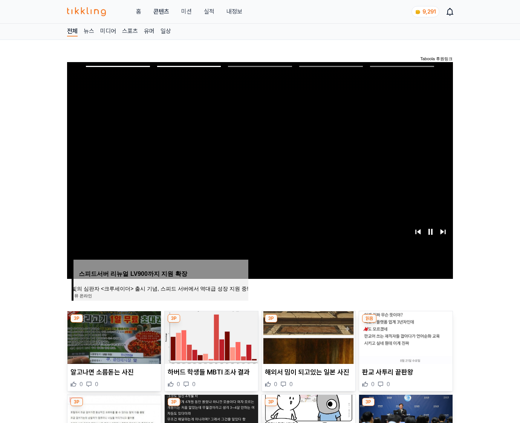
click at [405, 337] on img at bounding box center [405, 338] width 93 height 53
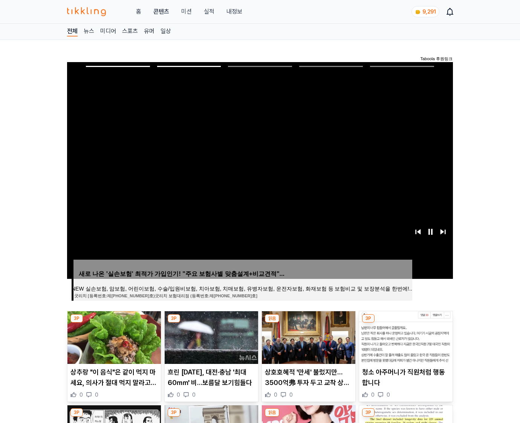
click at [405, 337] on img at bounding box center [405, 338] width 93 height 53
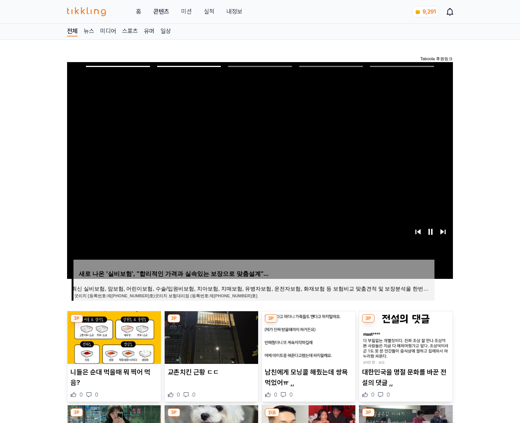
click at [405, 337] on img at bounding box center [405, 338] width 93 height 53
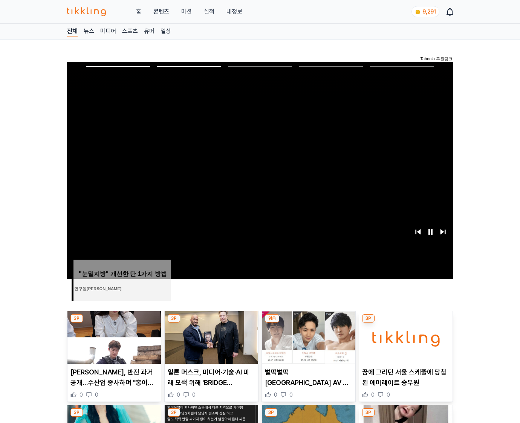
click at [405, 337] on img at bounding box center [405, 338] width 93 height 53
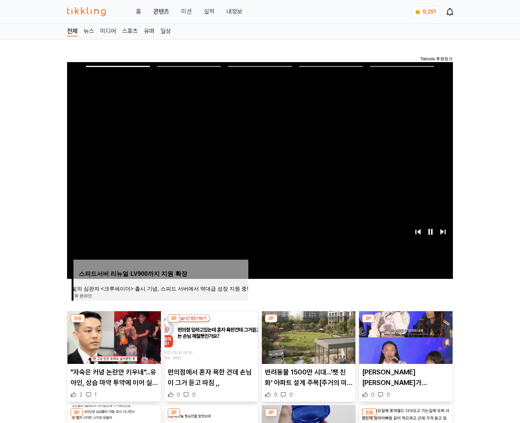
click at [405, 337] on img at bounding box center [405, 338] width 93 height 53
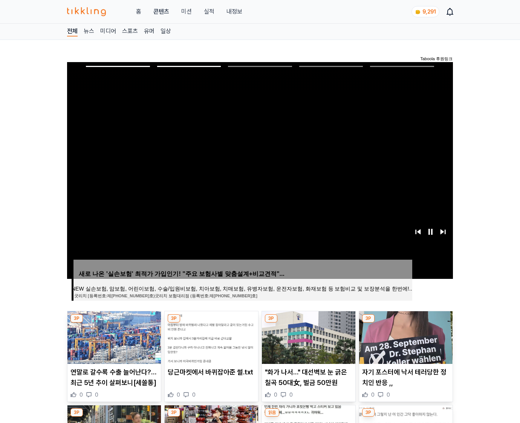
click at [405, 337] on img at bounding box center [405, 338] width 93 height 53
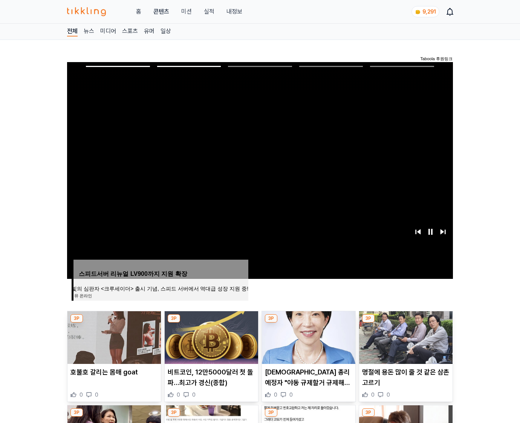
click at [405, 337] on img at bounding box center [405, 338] width 93 height 53
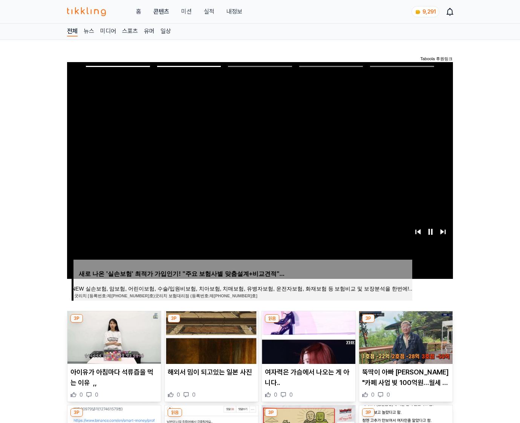
click at [405, 337] on img at bounding box center [405, 338] width 93 height 53
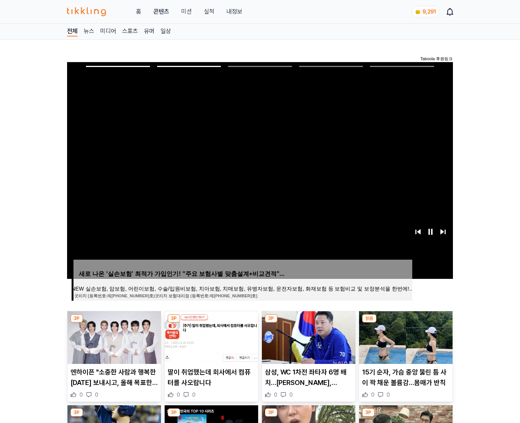
click at [405, 337] on img at bounding box center [405, 338] width 93 height 53
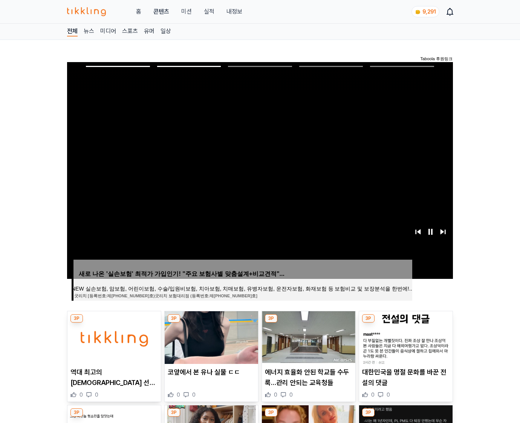
click at [405, 337] on img at bounding box center [405, 338] width 93 height 53
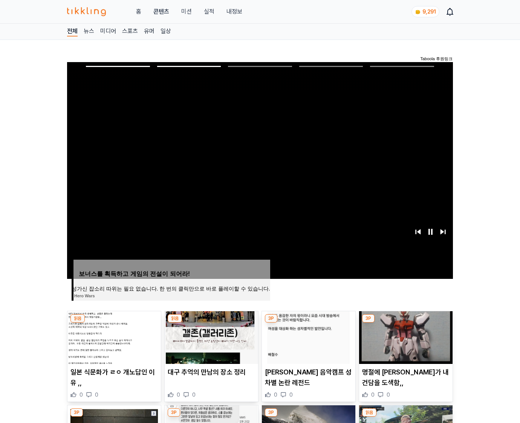
click at [405, 337] on img at bounding box center [405, 338] width 93 height 53
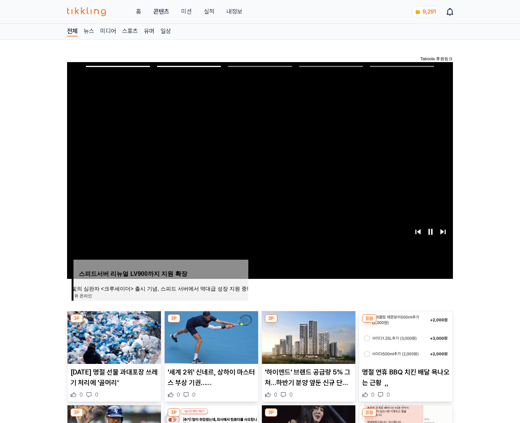
click at [405, 337] on img at bounding box center [405, 338] width 93 height 53
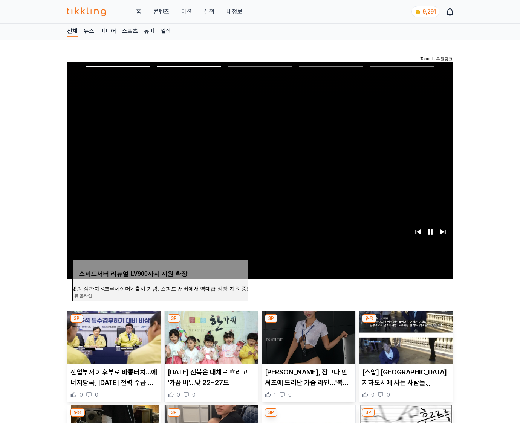
click at [405, 337] on img at bounding box center [405, 338] width 93 height 53
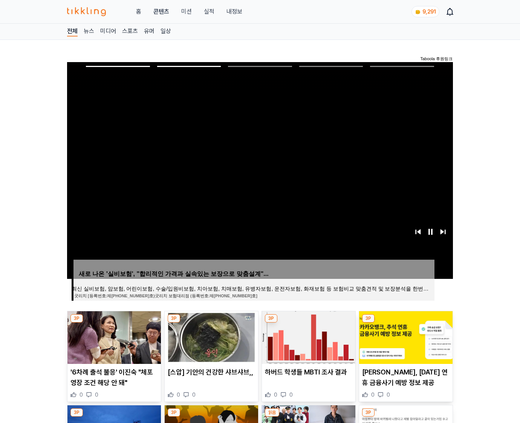
click at [405, 337] on img at bounding box center [405, 338] width 93 height 53
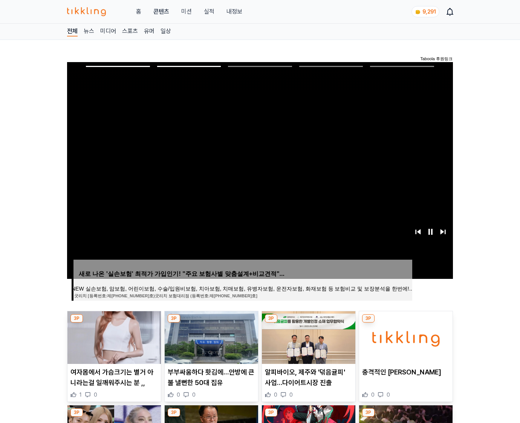
click at [405, 337] on img at bounding box center [405, 338] width 93 height 53
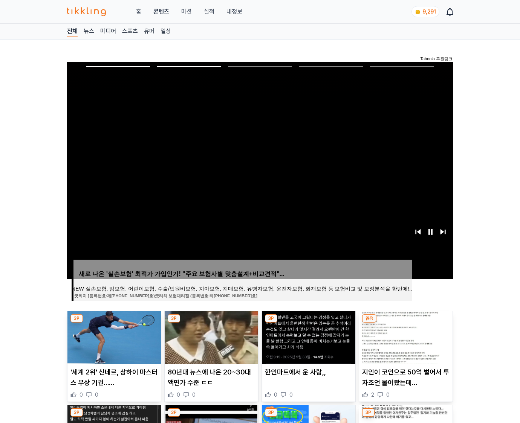
click at [405, 337] on img at bounding box center [405, 338] width 93 height 53
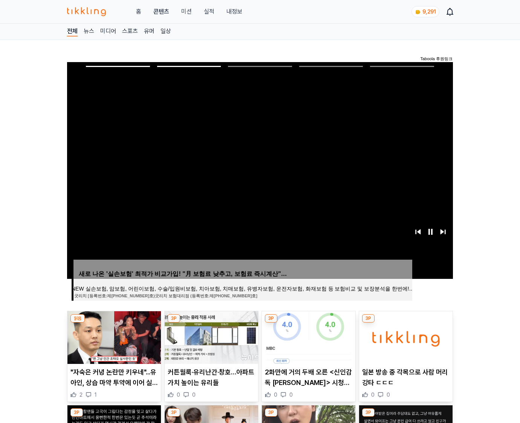
click at [405, 337] on img at bounding box center [405, 338] width 93 height 53
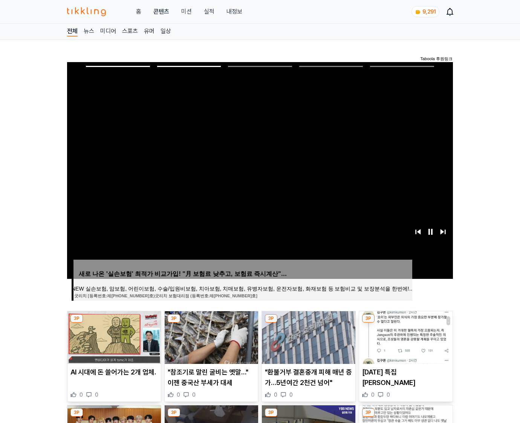
click at [405, 337] on img at bounding box center [405, 338] width 93 height 53
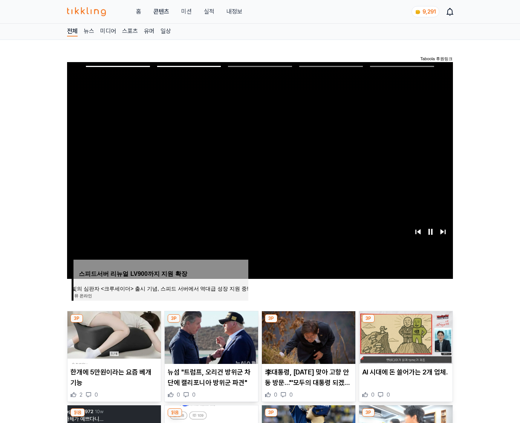
click at [405, 337] on img at bounding box center [405, 338] width 93 height 53
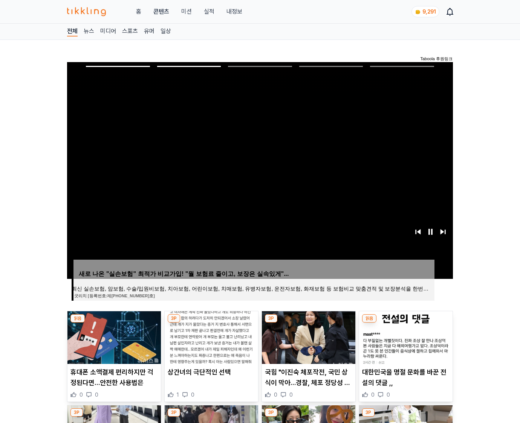
click at [405, 337] on img at bounding box center [405, 338] width 93 height 53
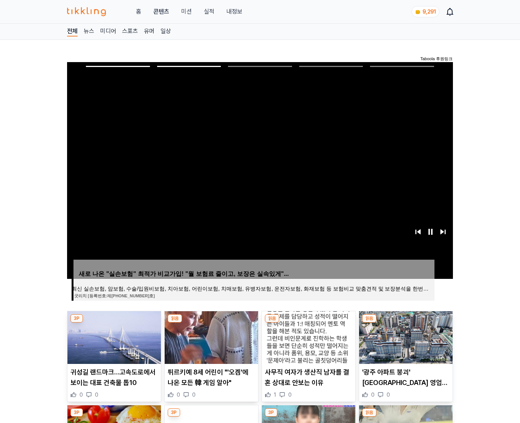
click at [405, 337] on img at bounding box center [405, 338] width 93 height 53
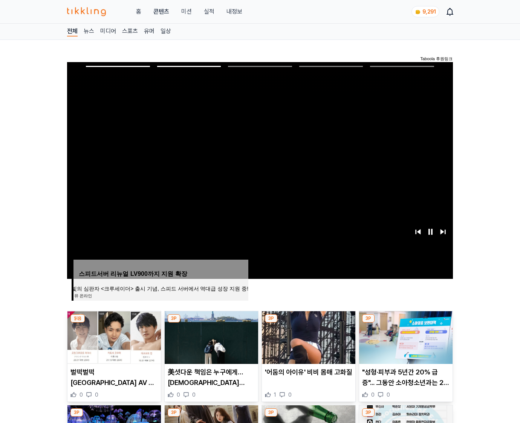
click at [405, 337] on img at bounding box center [405, 338] width 93 height 53
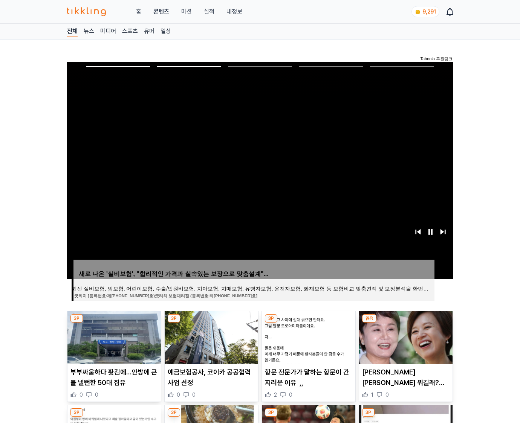
click at [405, 337] on img at bounding box center [405, 338] width 93 height 53
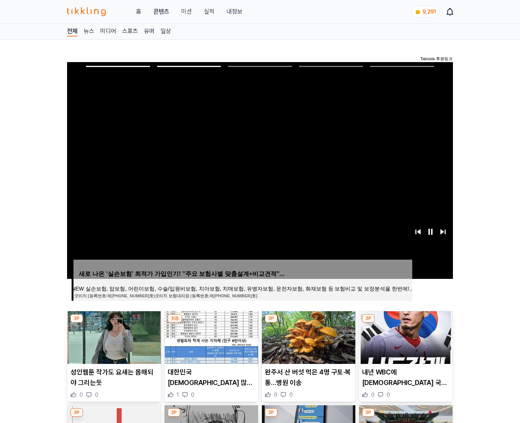
click at [405, 337] on img at bounding box center [405, 338] width 93 height 53
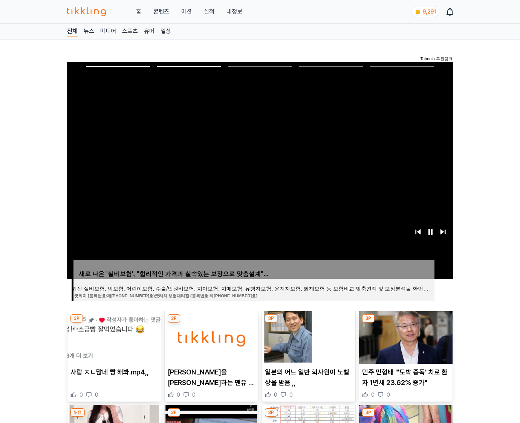
click at [405, 337] on img at bounding box center [405, 338] width 93 height 53
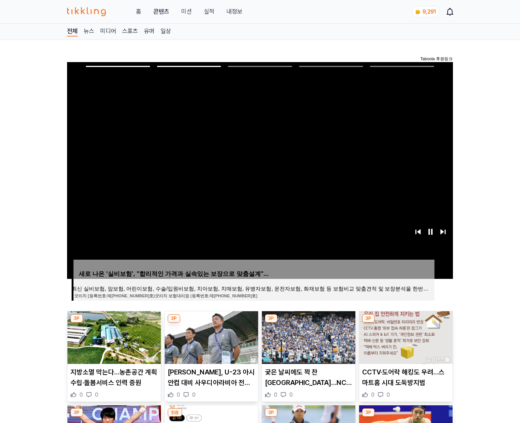
click at [405, 337] on img at bounding box center [405, 338] width 93 height 53
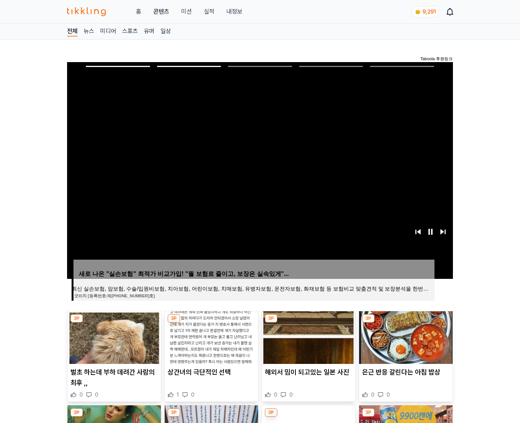
click at [405, 337] on img at bounding box center [405, 338] width 93 height 53
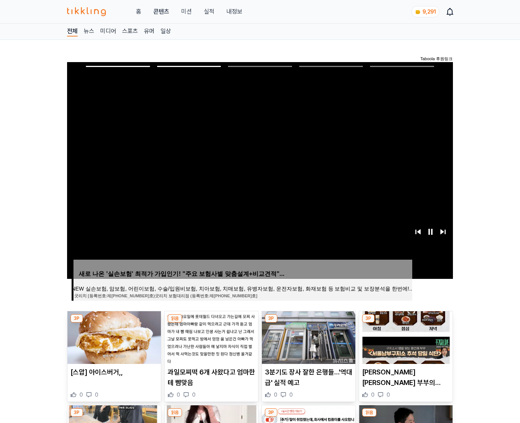
click at [405, 337] on img at bounding box center [405, 338] width 93 height 53
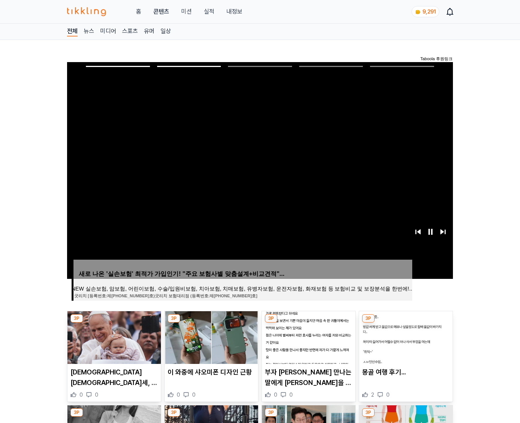
click at [405, 337] on img at bounding box center [405, 338] width 93 height 53
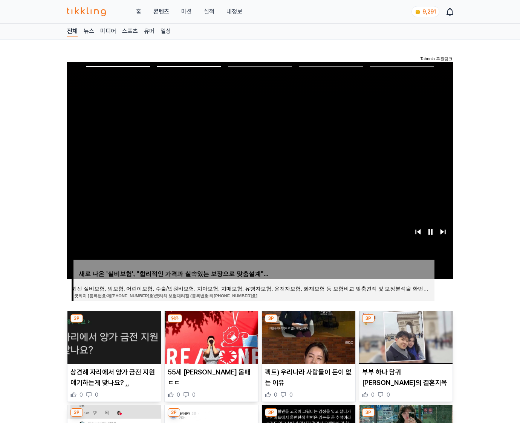
click at [405, 337] on img at bounding box center [405, 338] width 93 height 53
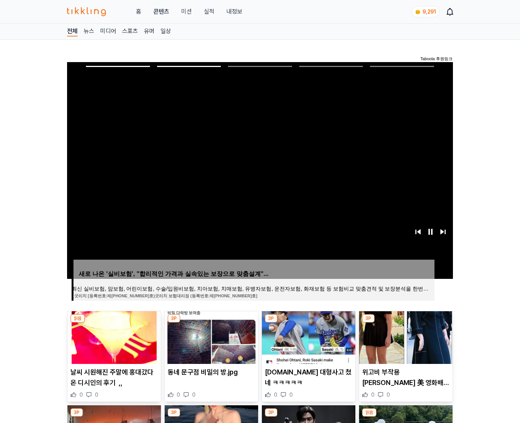
click at [405, 337] on img at bounding box center [405, 338] width 93 height 53
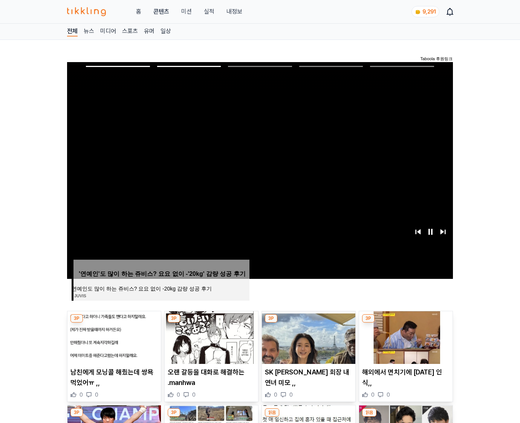
click at [405, 337] on img at bounding box center [405, 338] width 93 height 53
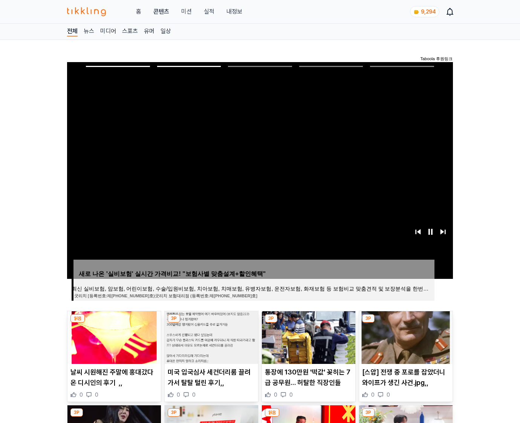
click at [405, 337] on img at bounding box center [405, 338] width 93 height 53
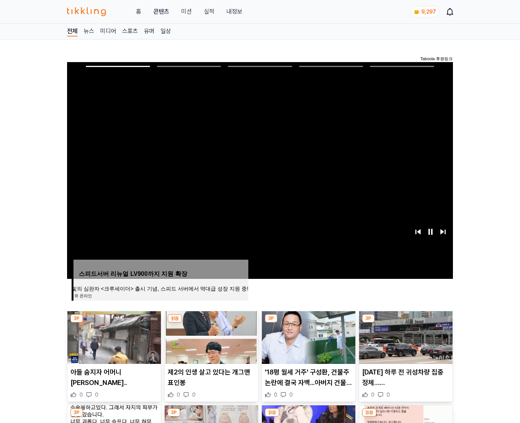
click at [405, 337] on img at bounding box center [405, 338] width 93 height 53
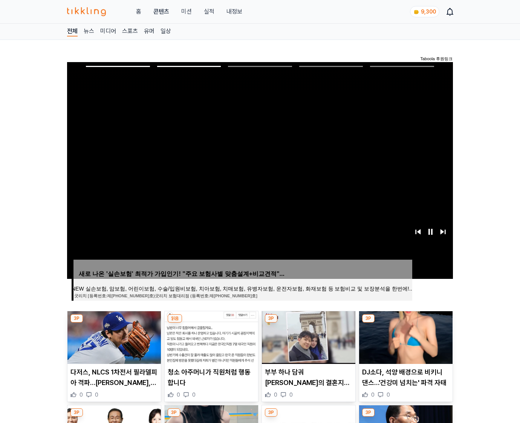
click at [405, 337] on img at bounding box center [405, 338] width 93 height 53
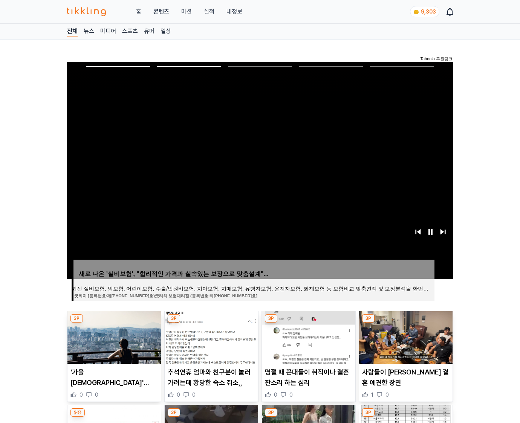
click at [405, 337] on img at bounding box center [405, 338] width 93 height 53
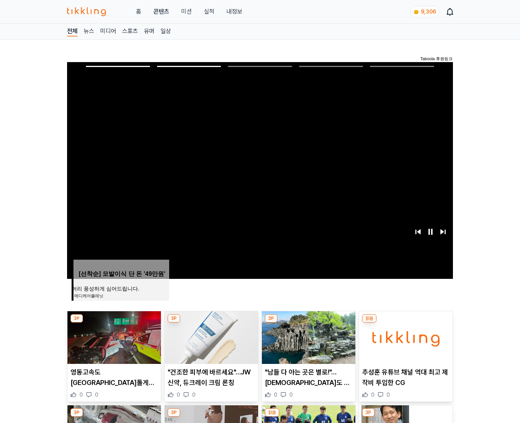
click at [405, 337] on img at bounding box center [405, 338] width 93 height 53
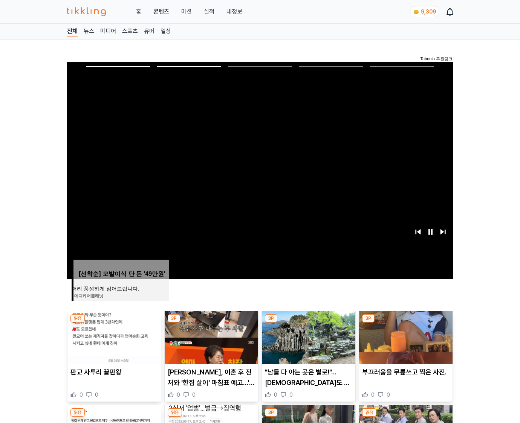
click at [405, 337] on img at bounding box center [405, 338] width 93 height 53
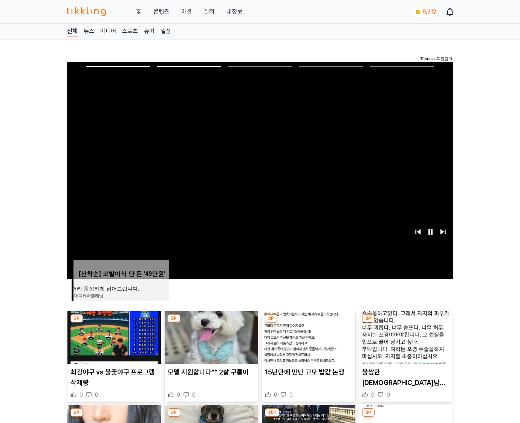
click at [405, 337] on img at bounding box center [405, 338] width 93 height 53
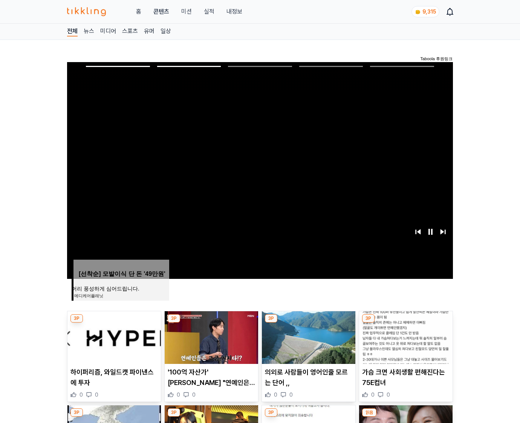
click at [405, 337] on img at bounding box center [405, 338] width 93 height 53
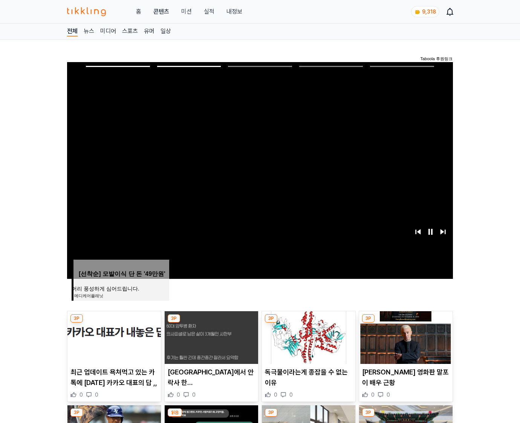
click at [405, 337] on img at bounding box center [405, 338] width 93 height 53
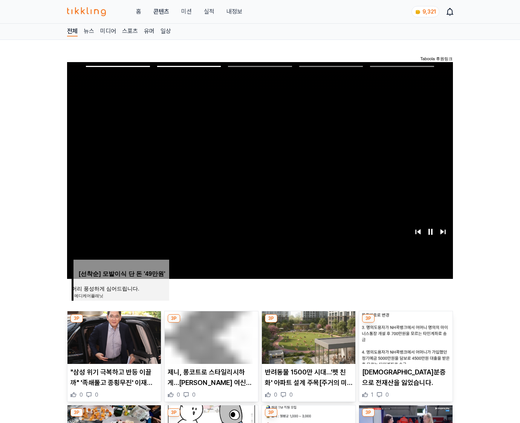
click at [405, 337] on img at bounding box center [405, 338] width 93 height 53
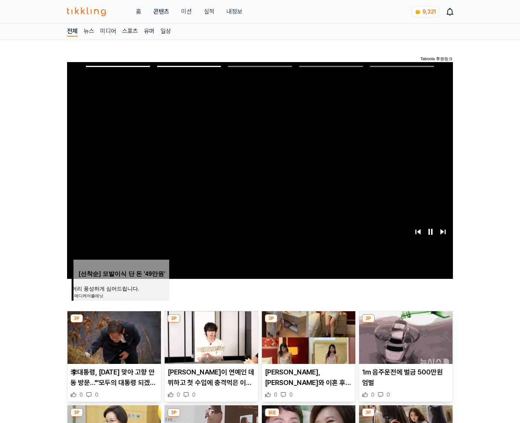
click at [405, 337] on img at bounding box center [405, 338] width 93 height 53
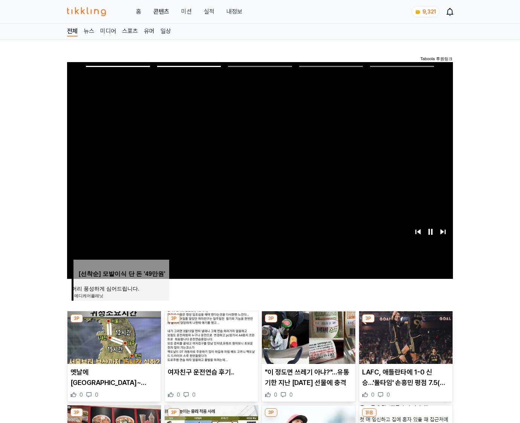
click at [405, 337] on img at bounding box center [405, 338] width 93 height 53
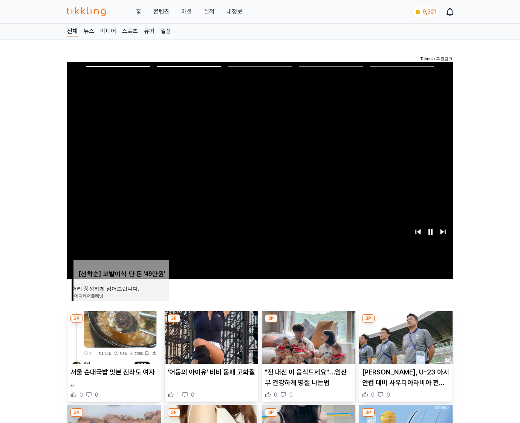
click at [405, 337] on img at bounding box center [405, 338] width 93 height 53
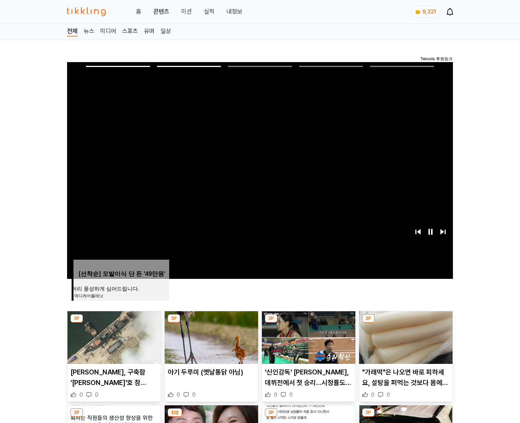
click at [405, 337] on img at bounding box center [405, 338] width 93 height 53
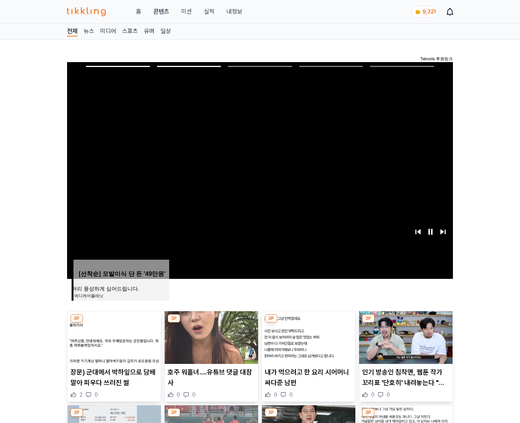
click at [405, 337] on img at bounding box center [405, 338] width 93 height 53
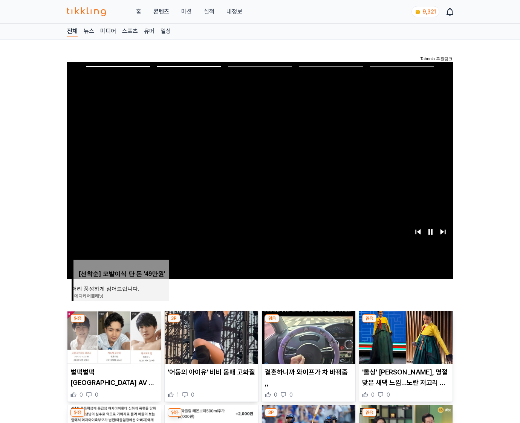
click at [405, 337] on img at bounding box center [405, 338] width 93 height 53
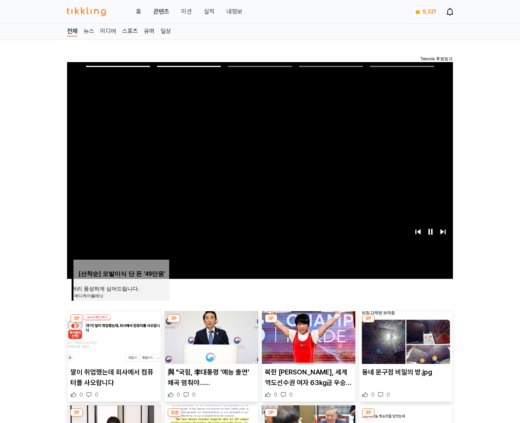
click at [405, 337] on img at bounding box center [405, 338] width 93 height 53
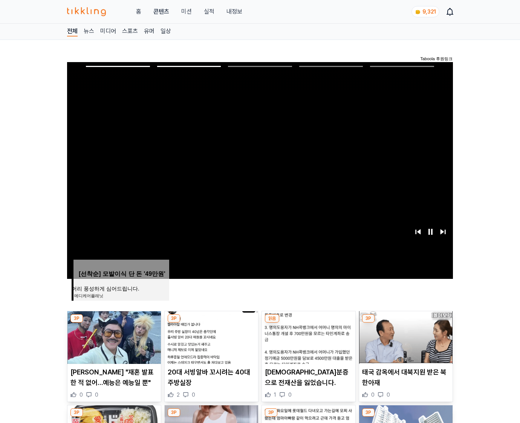
click at [405, 337] on img at bounding box center [405, 338] width 93 height 53
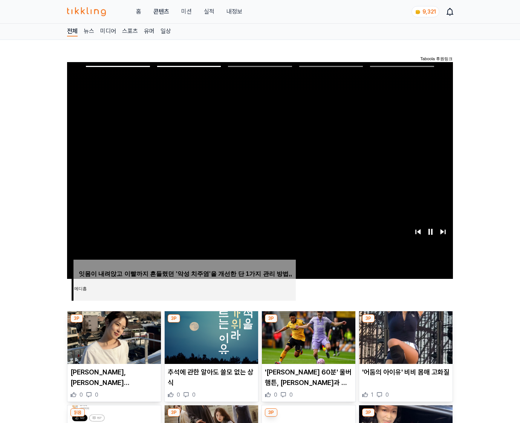
click at [405, 337] on img at bounding box center [405, 338] width 93 height 53
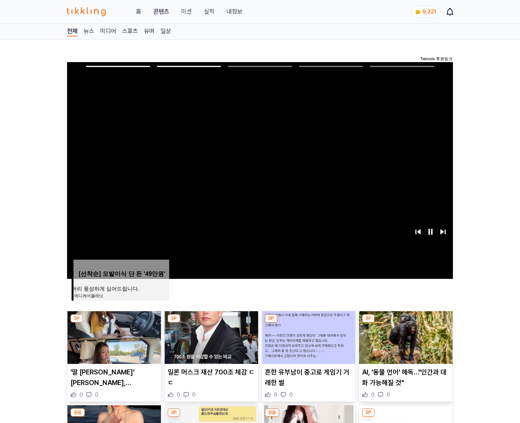
click at [405, 337] on img at bounding box center [405, 338] width 93 height 53
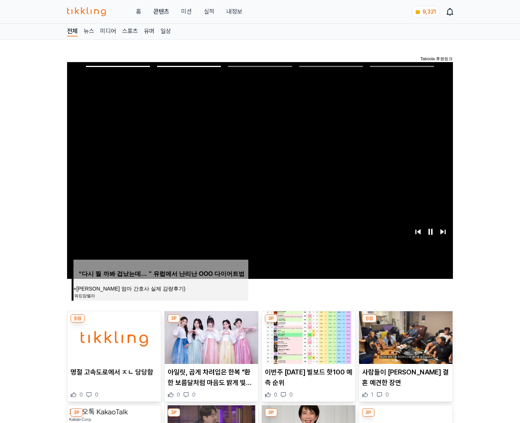
click at [405, 337] on img at bounding box center [405, 338] width 93 height 53
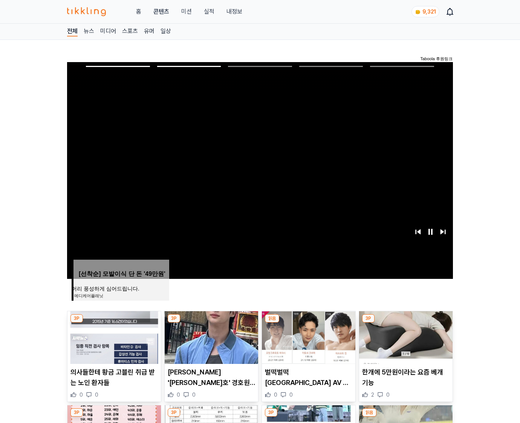
click at [405, 337] on img at bounding box center [405, 338] width 93 height 53
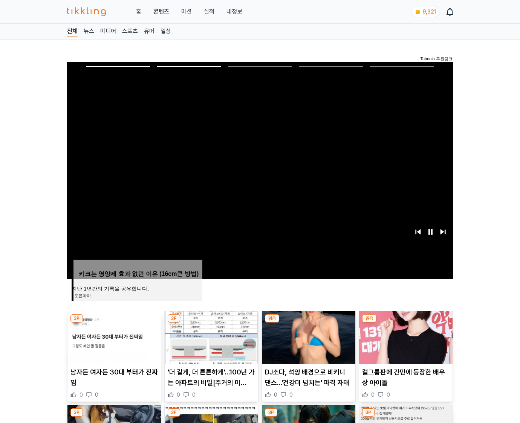
click at [405, 337] on img at bounding box center [405, 338] width 93 height 53
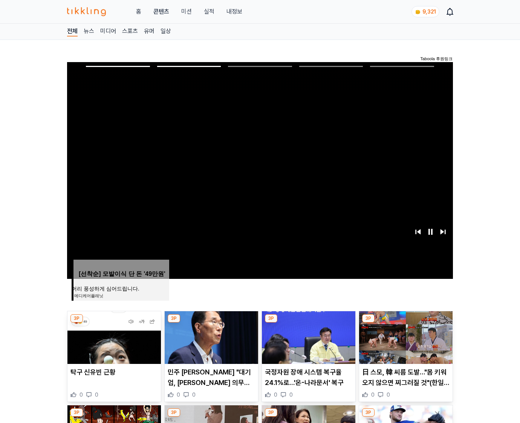
click at [405, 337] on img at bounding box center [405, 338] width 93 height 53
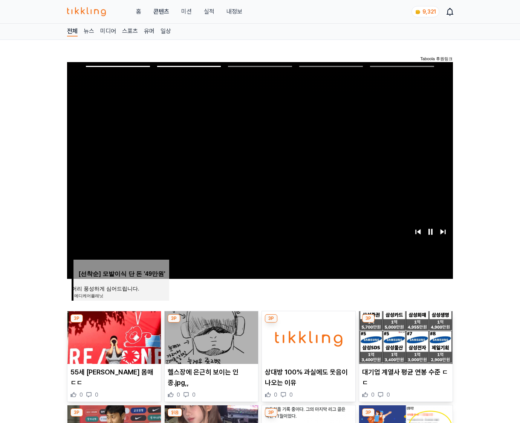
click at [405, 337] on img at bounding box center [405, 338] width 93 height 53
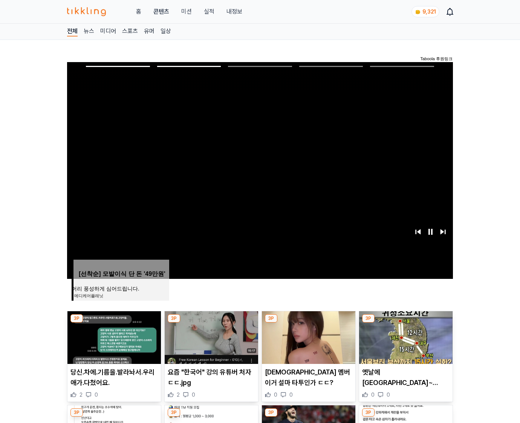
click at [405, 337] on img at bounding box center [405, 338] width 93 height 53
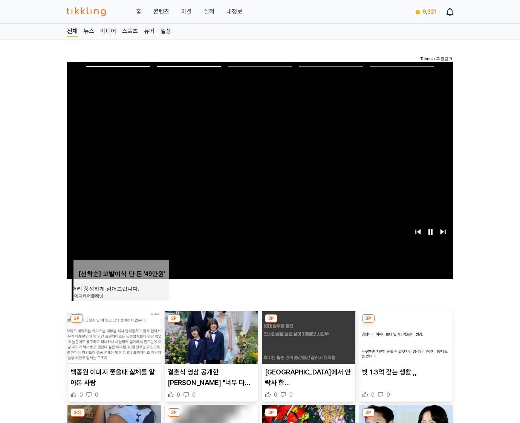
click at [405, 337] on img at bounding box center [405, 338] width 93 height 53
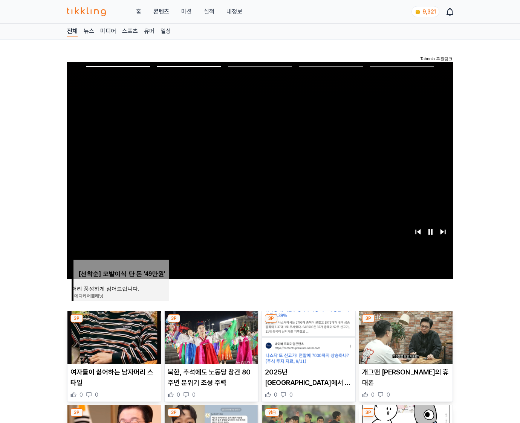
click at [405, 337] on img at bounding box center [405, 338] width 93 height 53
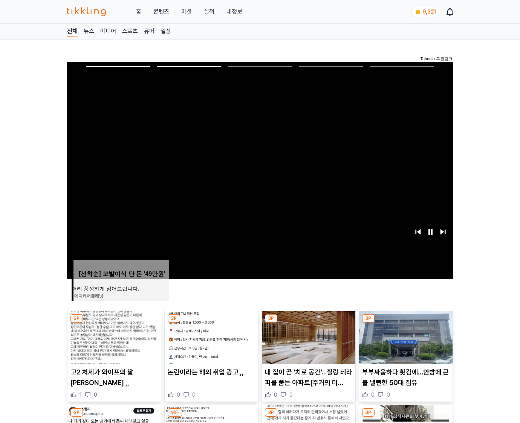
click at [405, 337] on img at bounding box center [405, 338] width 93 height 53
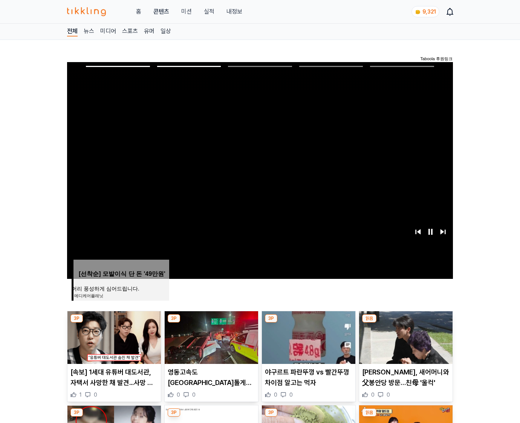
click at [405, 337] on img at bounding box center [405, 338] width 93 height 53
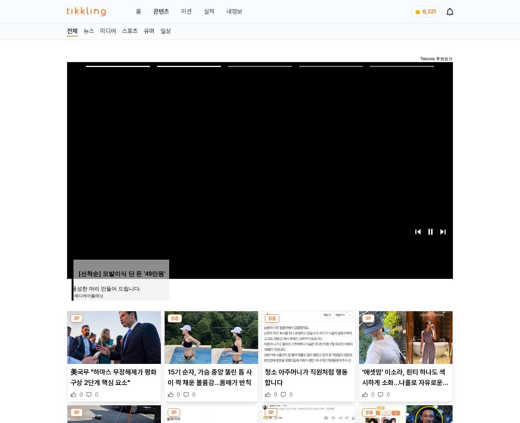
click at [405, 337] on img at bounding box center [405, 338] width 93 height 53
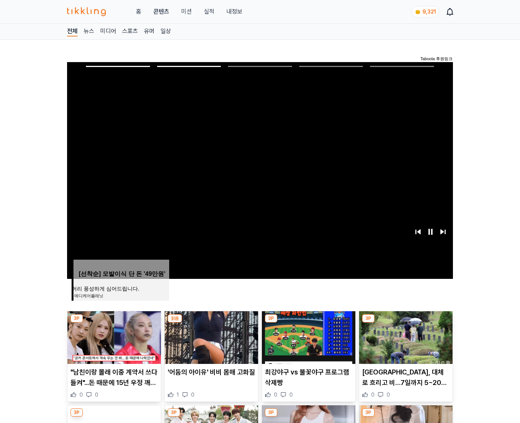
click at [405, 337] on img at bounding box center [405, 338] width 93 height 53
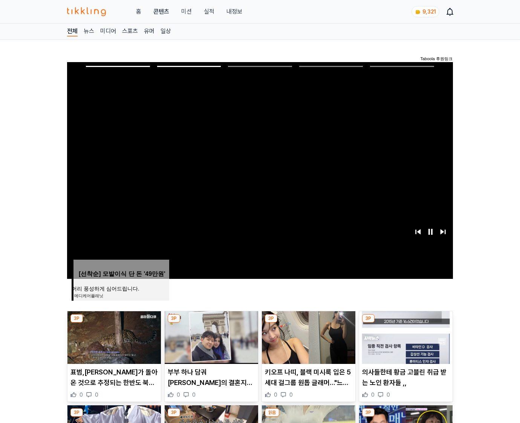
click at [405, 337] on img at bounding box center [405, 338] width 93 height 53
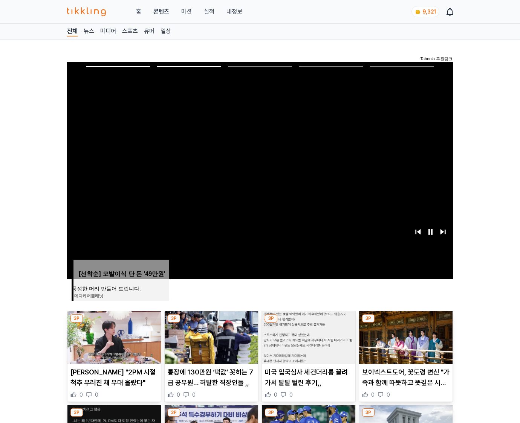
click at [405, 337] on img at bounding box center [405, 338] width 93 height 53
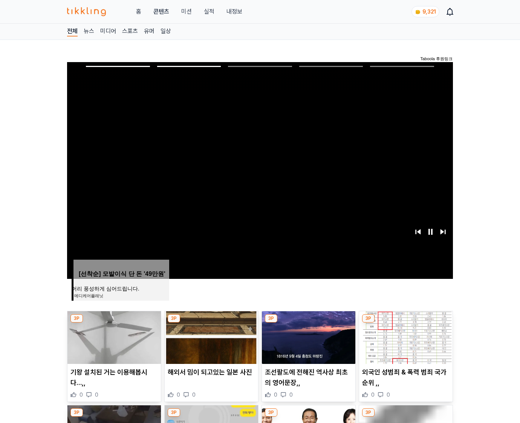
click at [405, 337] on img at bounding box center [405, 338] width 93 height 53
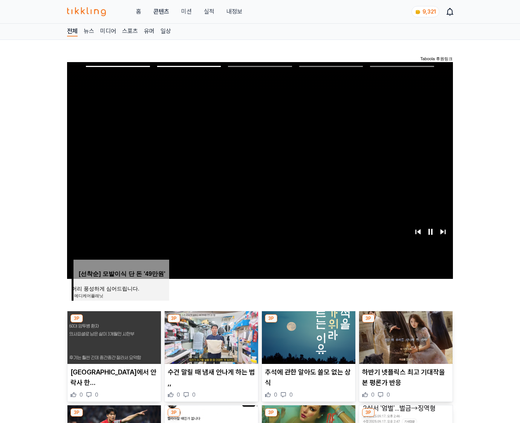
click at [405, 337] on img at bounding box center [405, 338] width 93 height 53
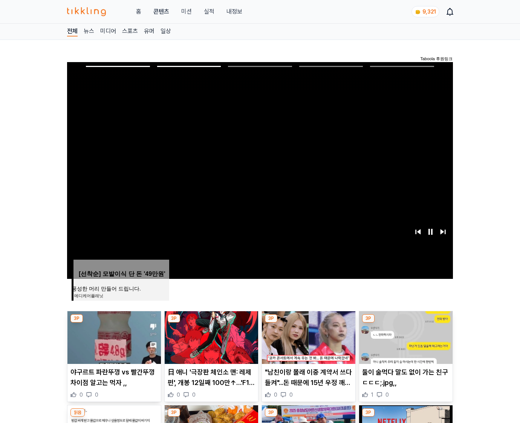
click at [405, 337] on img at bounding box center [405, 338] width 93 height 53
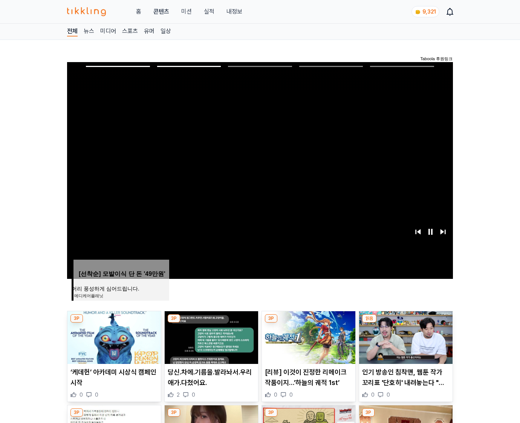
click at [405, 337] on img at bounding box center [405, 338] width 93 height 53
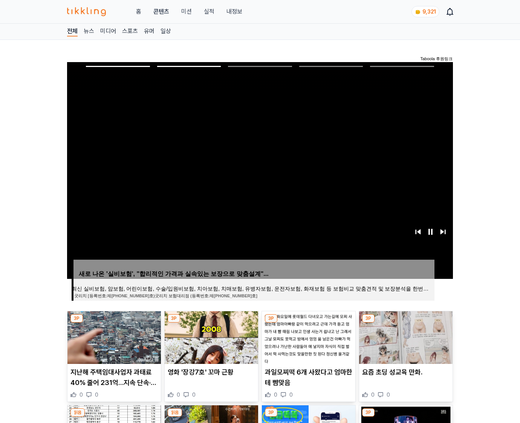
click at [405, 337] on img at bounding box center [405, 338] width 93 height 53
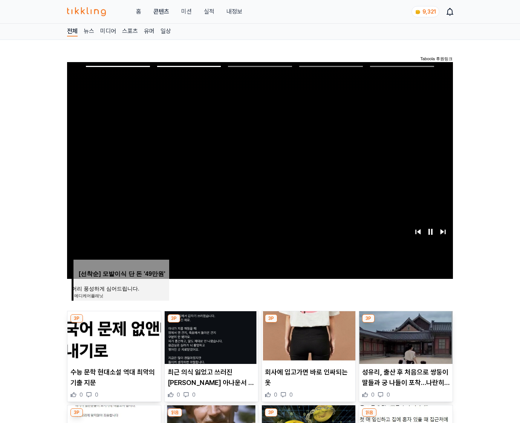
click at [405, 337] on img at bounding box center [405, 338] width 93 height 53
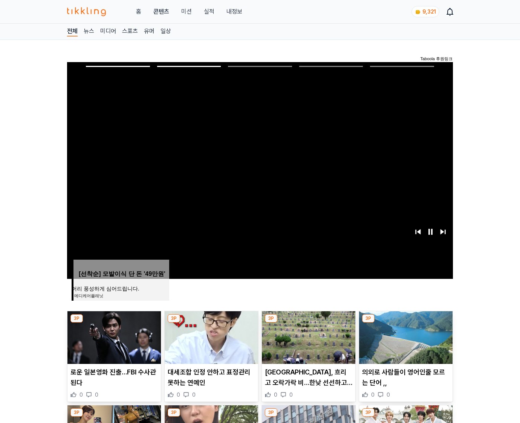
click at [405, 337] on img at bounding box center [405, 338] width 93 height 53
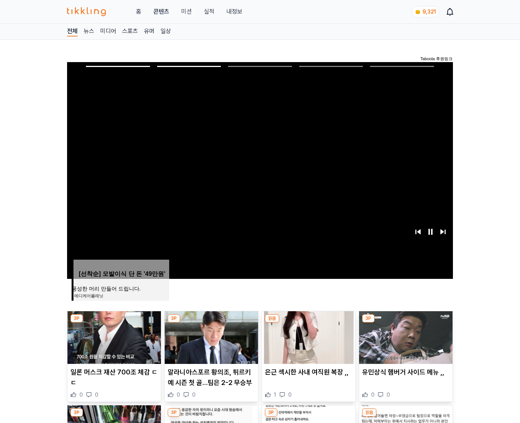
click at [405, 337] on img at bounding box center [405, 338] width 93 height 53
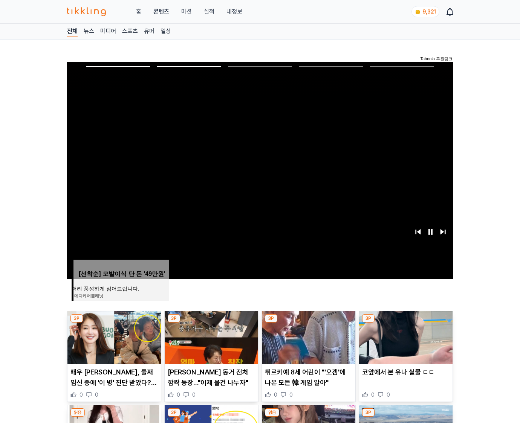
click at [405, 337] on img at bounding box center [405, 338] width 93 height 53
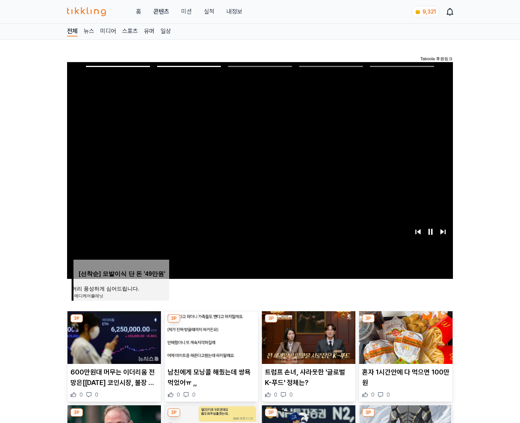
click at [405, 337] on img at bounding box center [405, 338] width 93 height 53
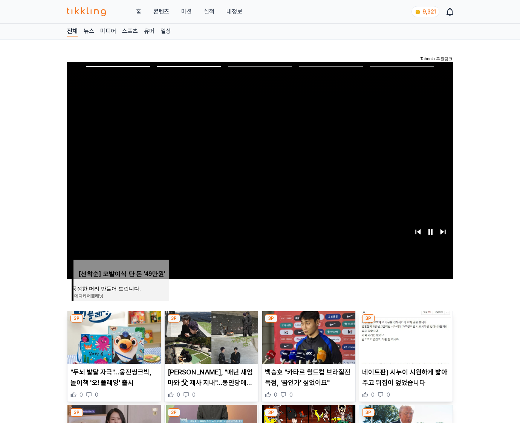
click at [405, 337] on img at bounding box center [405, 338] width 93 height 53
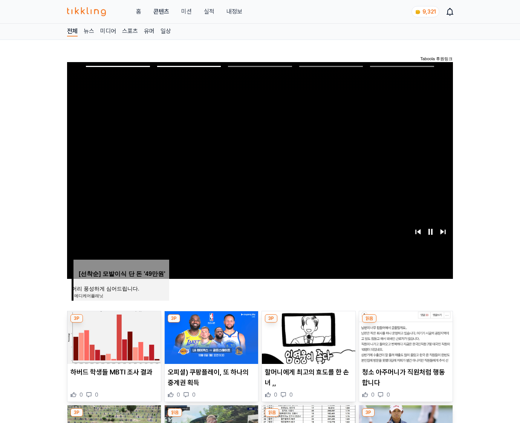
click at [405, 337] on img at bounding box center [405, 338] width 93 height 53
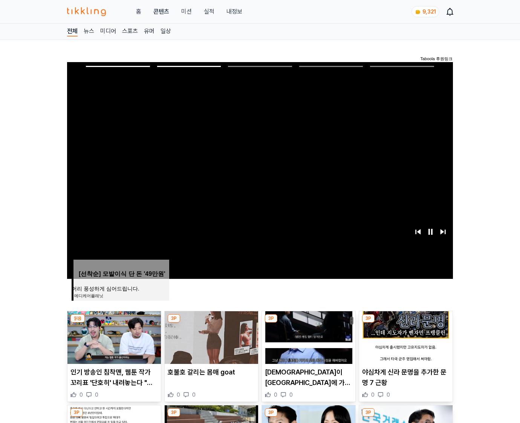
click at [405, 337] on img at bounding box center [405, 338] width 93 height 53
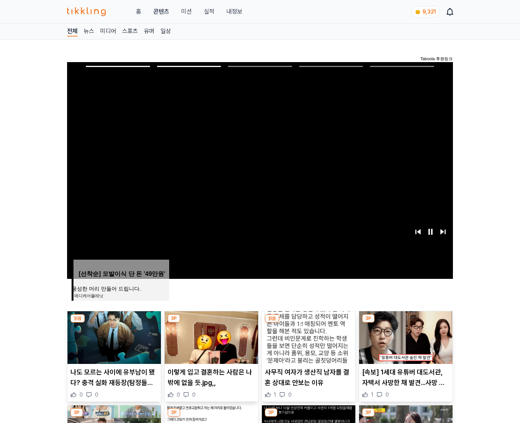
click at [405, 337] on img at bounding box center [405, 338] width 93 height 53
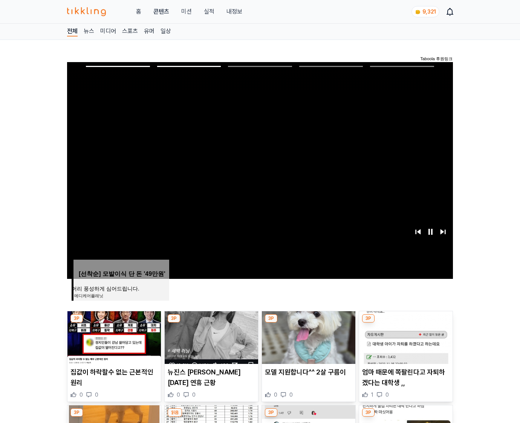
click at [405, 337] on img at bounding box center [405, 338] width 93 height 53
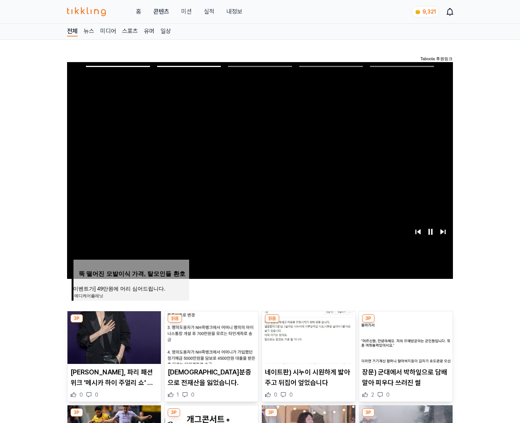
click at [405, 337] on img at bounding box center [405, 338] width 93 height 53
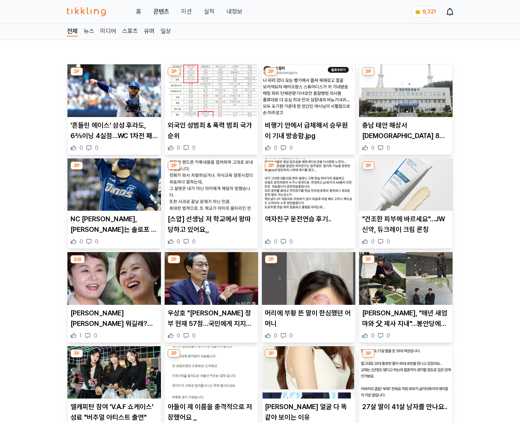
click at [405, 337] on div "0 0" at bounding box center [405, 336] width 87 height 8
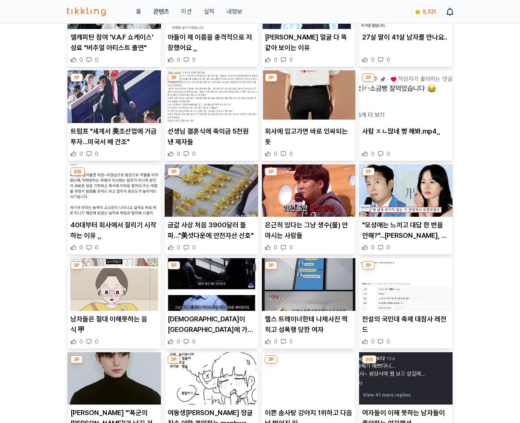
scroll to position [863, 0]
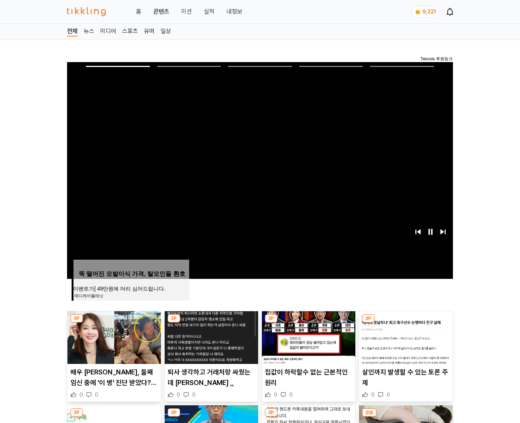
click at [405, 337] on img at bounding box center [405, 338] width 93 height 53
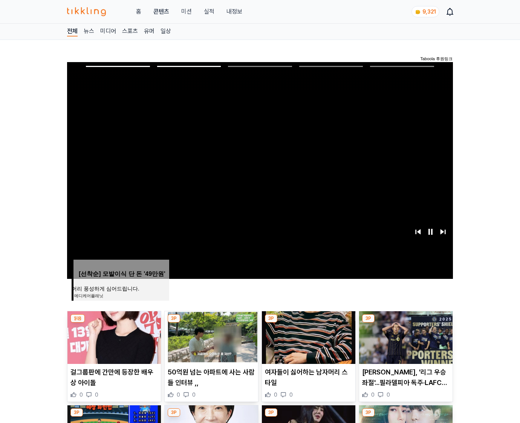
click at [405, 337] on img at bounding box center [405, 338] width 93 height 53
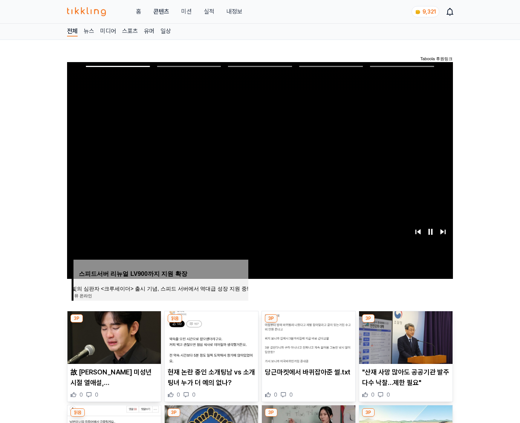
click at [405, 337] on img at bounding box center [405, 338] width 93 height 53
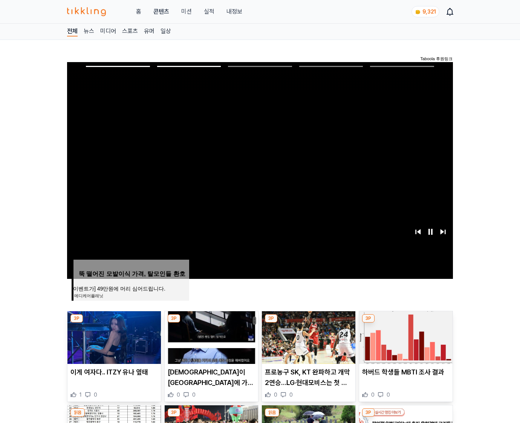
click at [405, 337] on img at bounding box center [405, 338] width 93 height 53
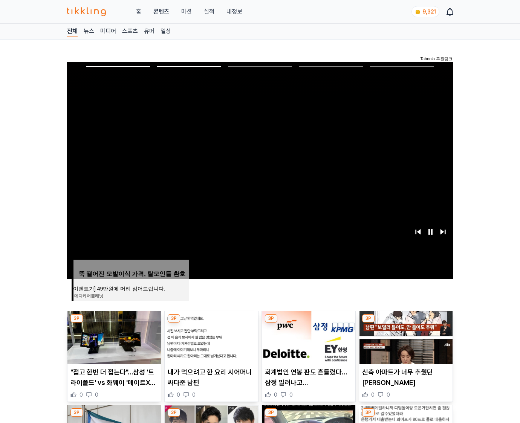
click at [405, 337] on img at bounding box center [405, 338] width 93 height 53
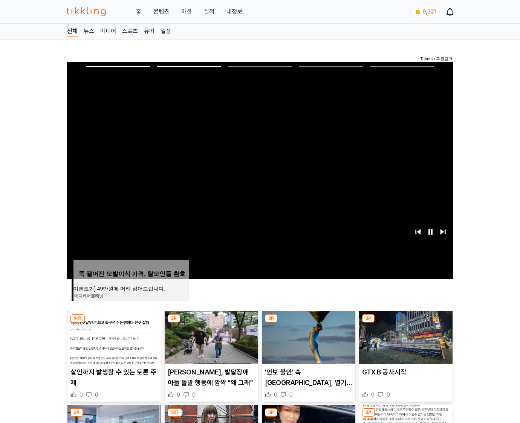
click at [405, 337] on img at bounding box center [405, 338] width 93 height 53
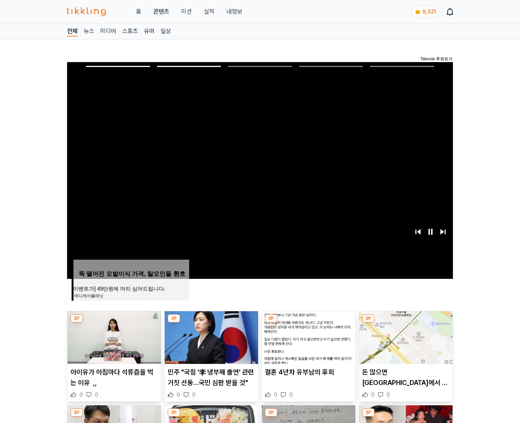
click at [405, 337] on img at bounding box center [405, 338] width 93 height 53
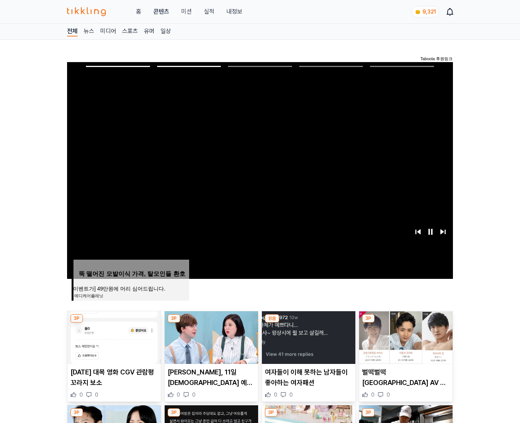
click at [405, 337] on img at bounding box center [405, 338] width 93 height 53
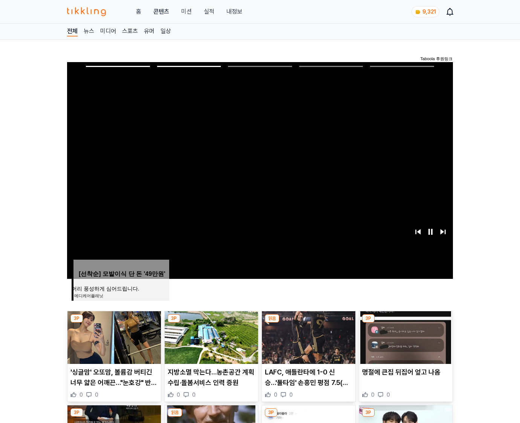
click at [405, 337] on img at bounding box center [405, 338] width 93 height 53
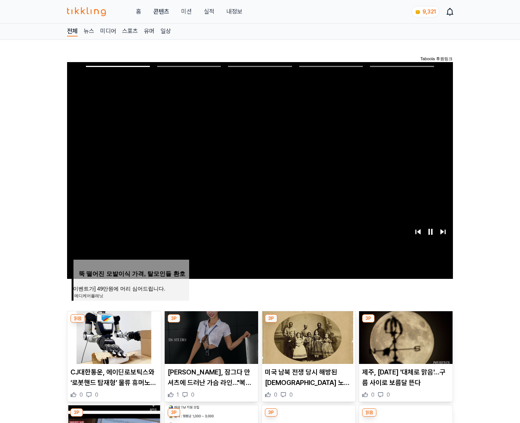
click at [405, 337] on img at bounding box center [405, 338] width 93 height 53
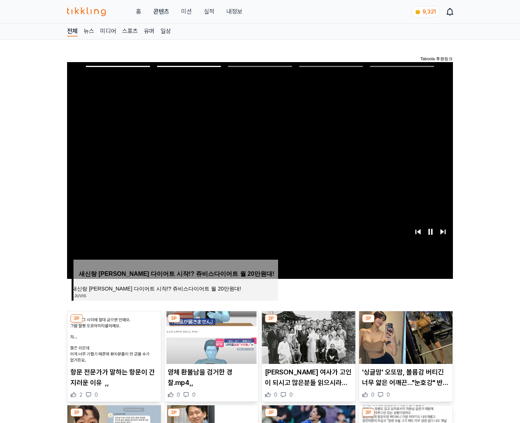
click at [405, 337] on img at bounding box center [405, 338] width 93 height 53
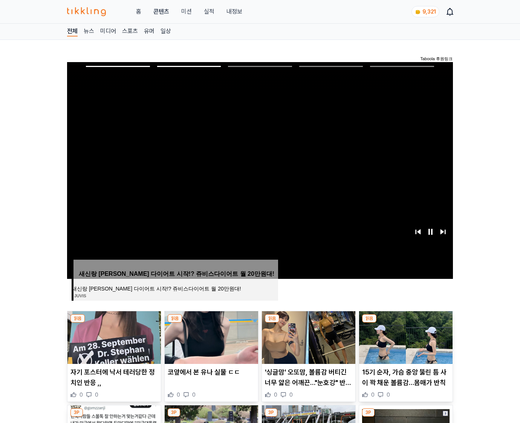
click at [405, 337] on img at bounding box center [405, 338] width 93 height 53
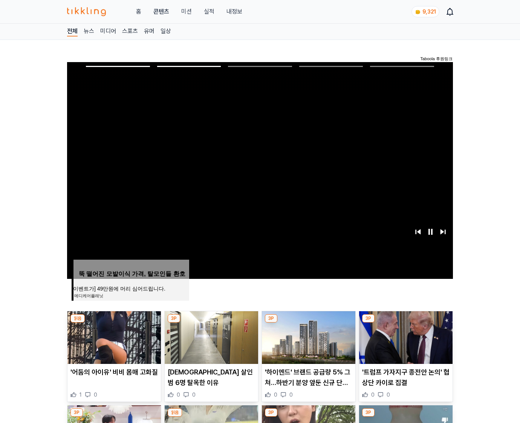
click at [405, 337] on img at bounding box center [405, 338] width 93 height 53
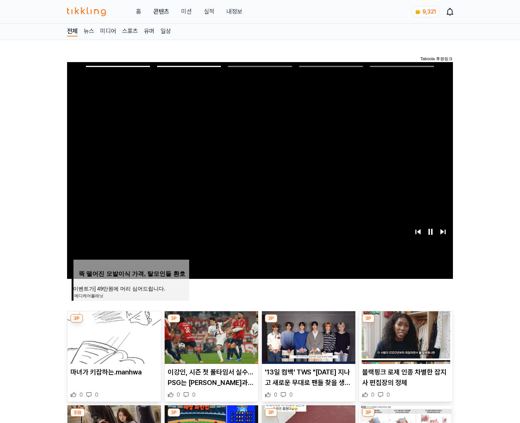
click at [405, 337] on img at bounding box center [405, 338] width 93 height 53
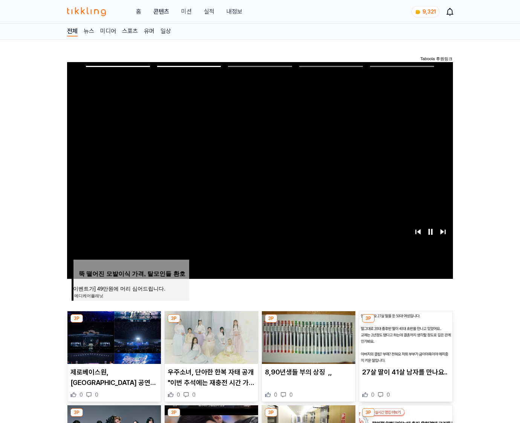
click at [405, 337] on img at bounding box center [405, 338] width 93 height 53
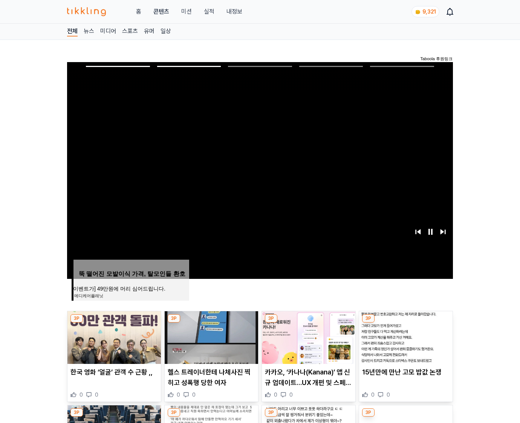
click at [405, 337] on img at bounding box center [405, 338] width 93 height 53
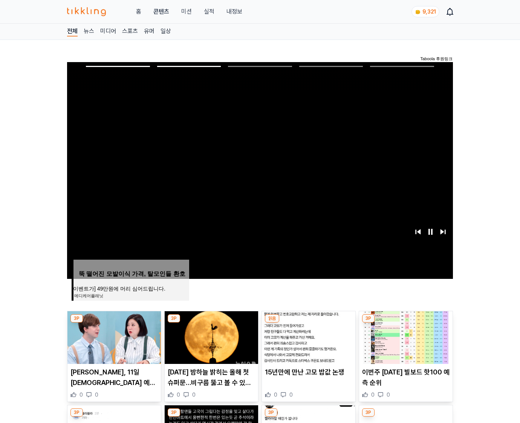
click at [405, 337] on img at bounding box center [405, 338] width 93 height 53
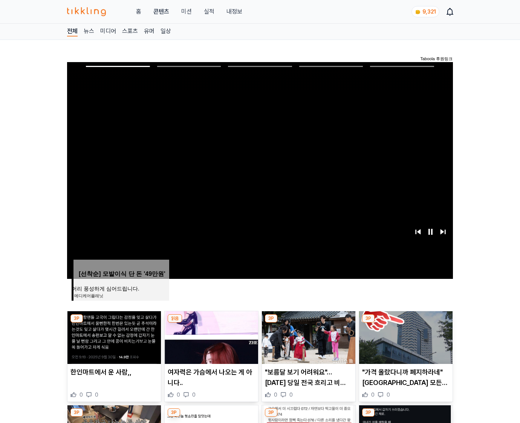
click at [405, 337] on img at bounding box center [405, 338] width 93 height 53
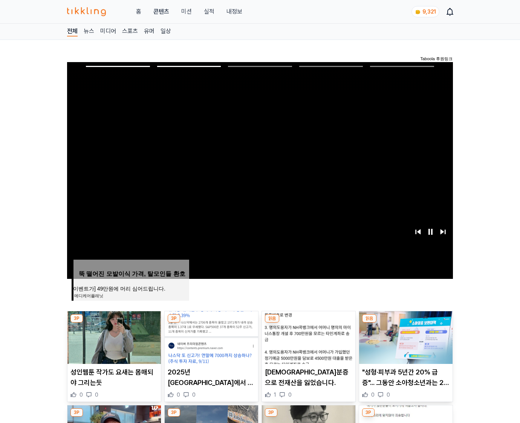
click at [405, 337] on img at bounding box center [405, 338] width 93 height 53
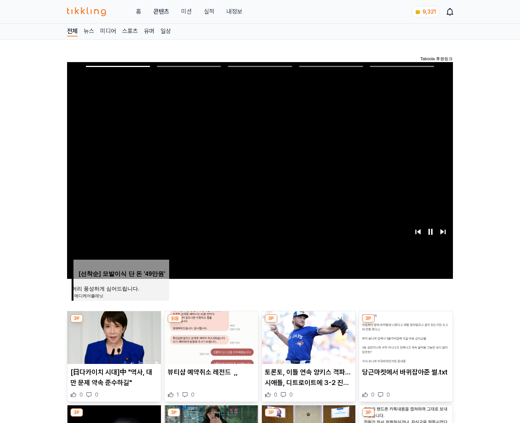
click at [405, 337] on img at bounding box center [405, 338] width 93 height 53
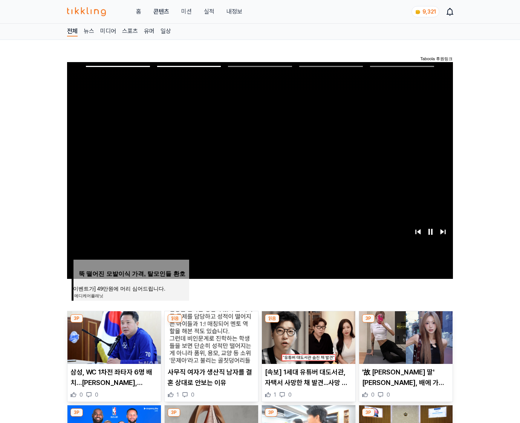
click at [405, 337] on img at bounding box center [405, 338] width 93 height 53
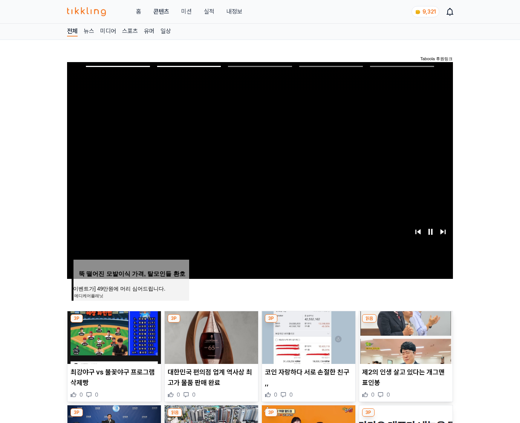
click at [405, 337] on img at bounding box center [405, 338] width 93 height 53
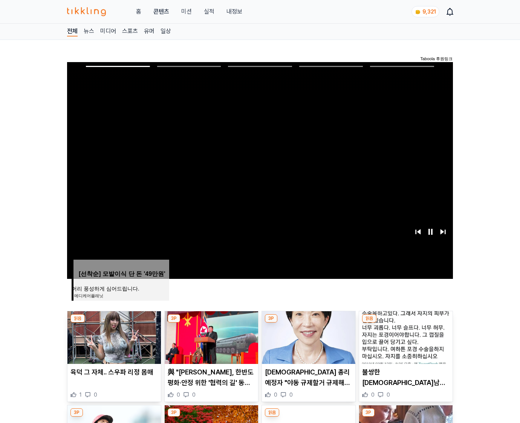
click at [405, 337] on img at bounding box center [405, 338] width 93 height 53
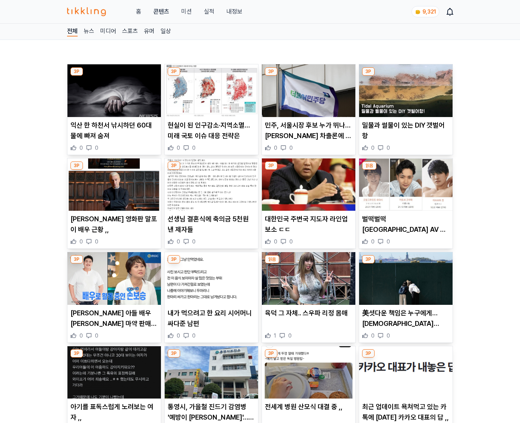
click at [405, 337] on div "0 0" at bounding box center [405, 336] width 87 height 8
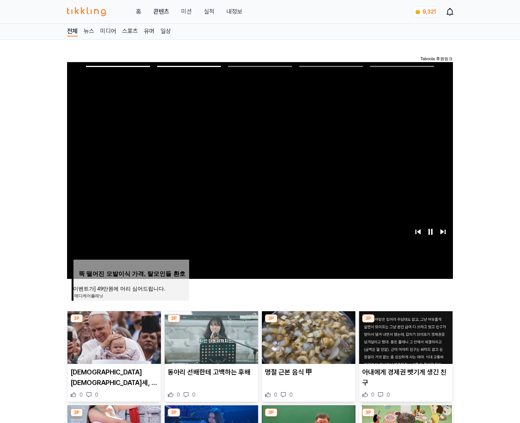
click at [405, 337] on img at bounding box center [405, 338] width 93 height 53
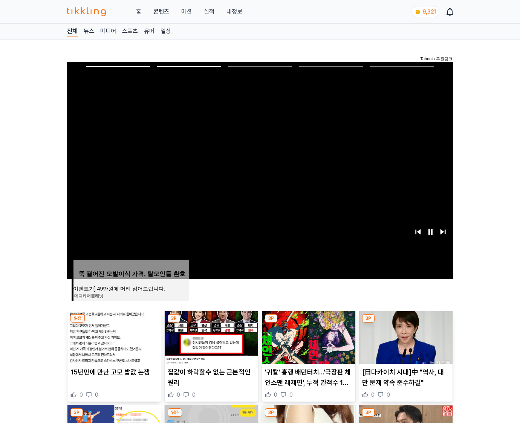
click at [405, 337] on img at bounding box center [405, 338] width 93 height 53
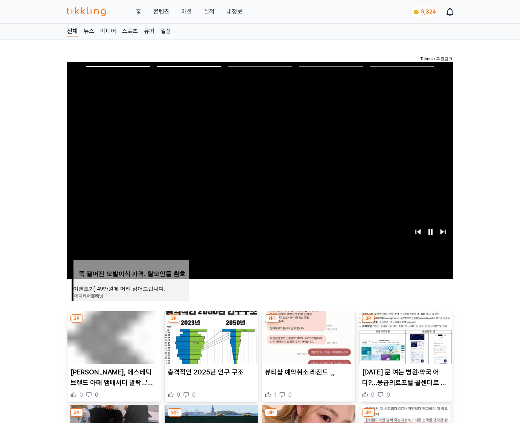
click at [405, 337] on img at bounding box center [405, 338] width 93 height 53
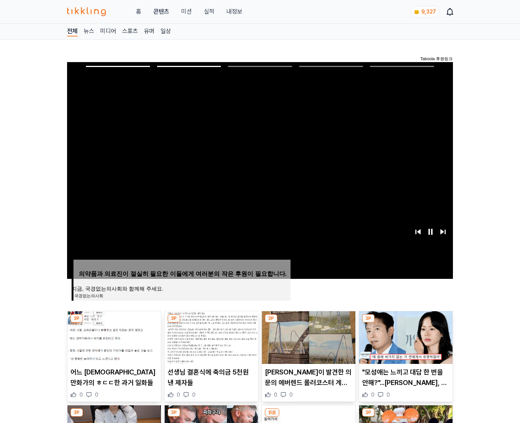
click at [405, 337] on img at bounding box center [405, 338] width 93 height 53
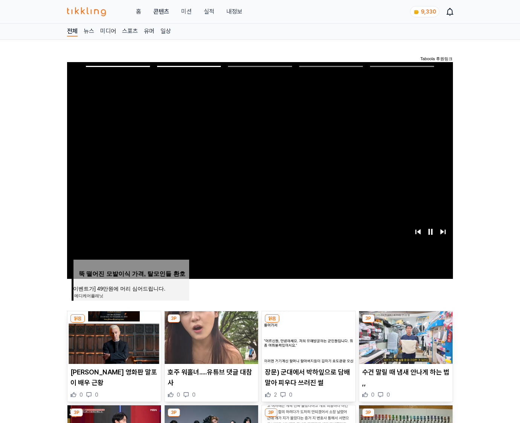
click at [405, 337] on img at bounding box center [405, 338] width 93 height 53
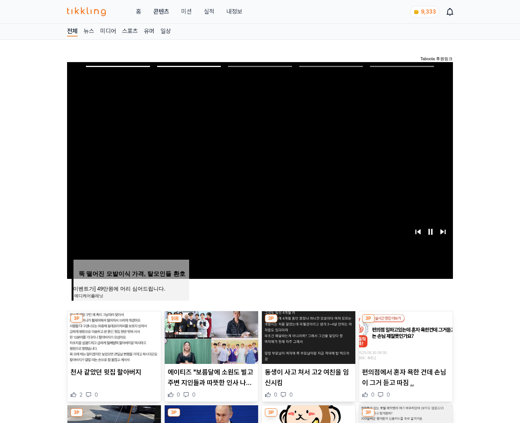
click at [405, 337] on img at bounding box center [405, 338] width 93 height 53
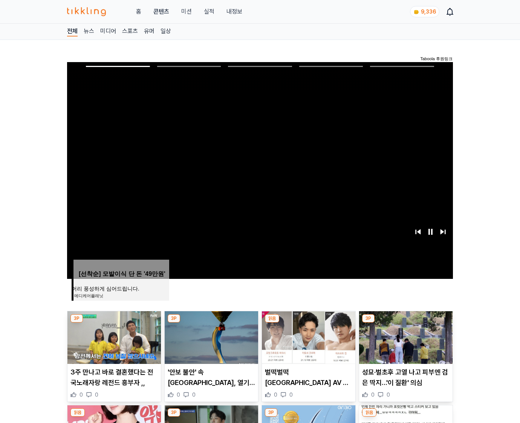
click at [405, 337] on img at bounding box center [405, 338] width 93 height 53
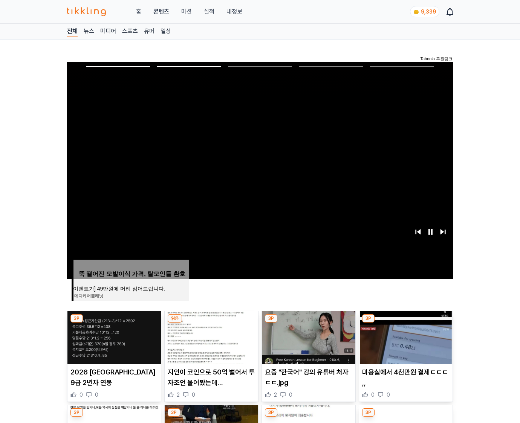
click at [405, 337] on img at bounding box center [405, 338] width 93 height 53
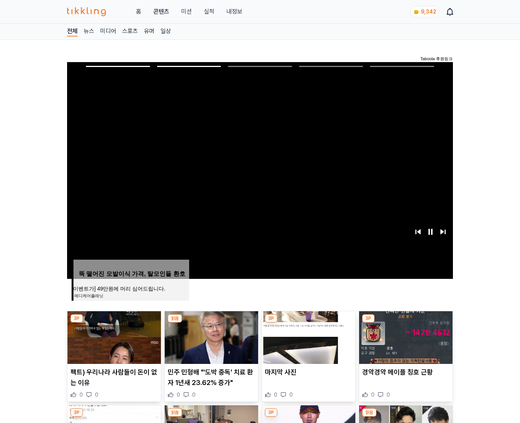
click at [405, 337] on img at bounding box center [405, 338] width 93 height 53
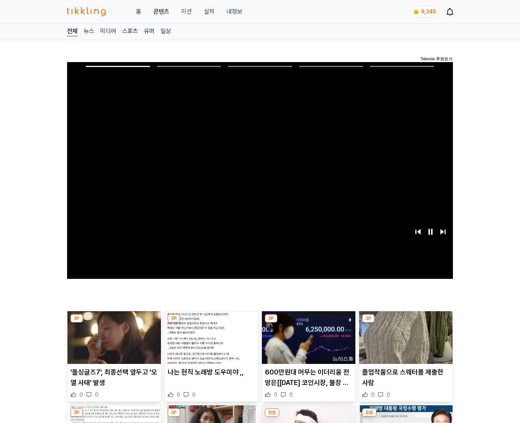
click at [405, 337] on img at bounding box center [405, 338] width 93 height 53
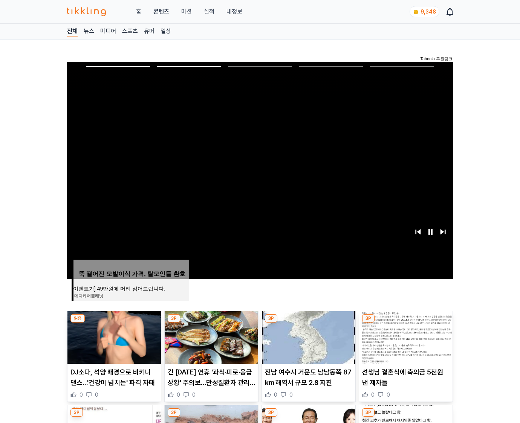
click at [405, 337] on img at bounding box center [405, 338] width 93 height 53
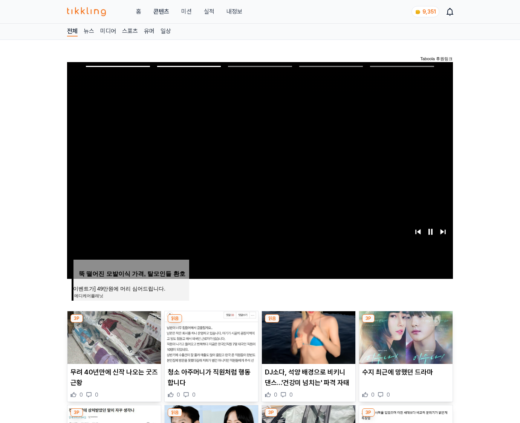
click at [405, 337] on img at bounding box center [405, 338] width 93 height 53
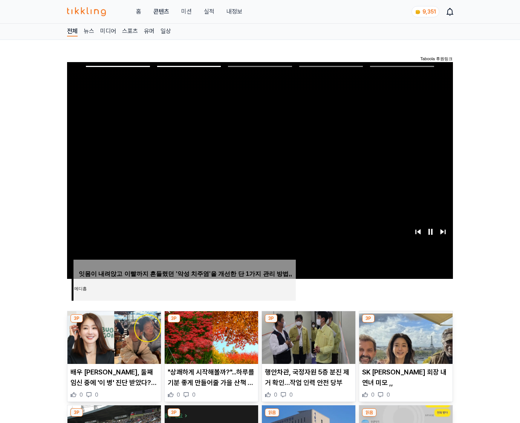
click at [405, 337] on img at bounding box center [405, 338] width 93 height 53
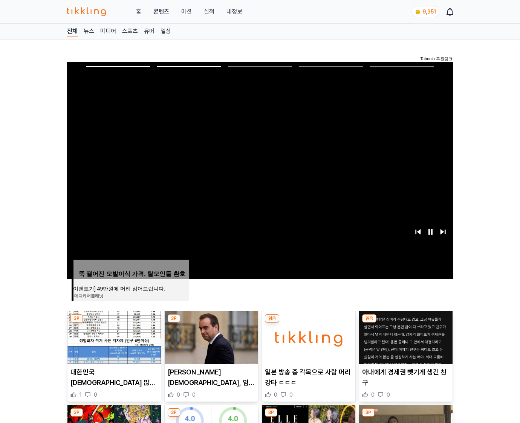
click at [405, 337] on img at bounding box center [405, 338] width 93 height 53
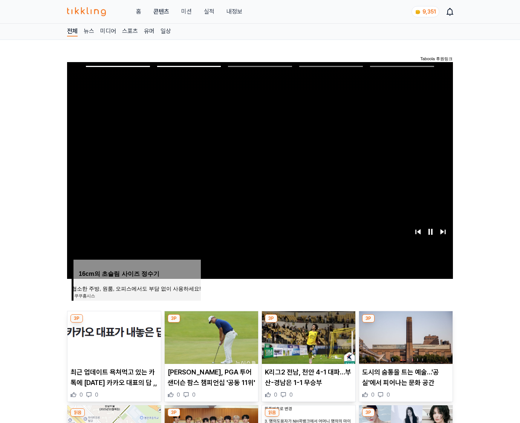
click at [405, 337] on img at bounding box center [405, 338] width 93 height 53
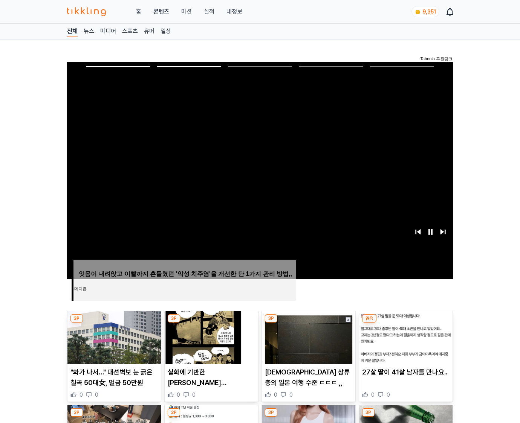
click at [405, 337] on img at bounding box center [405, 338] width 93 height 53
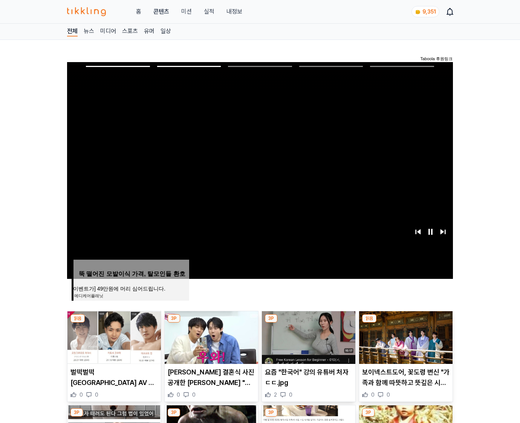
click at [405, 337] on img at bounding box center [405, 338] width 93 height 53
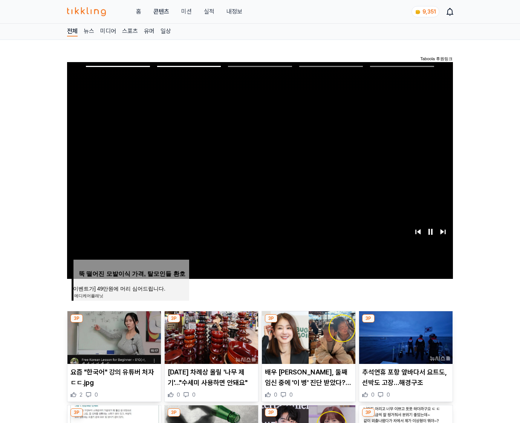
click at [405, 337] on img at bounding box center [405, 338] width 93 height 53
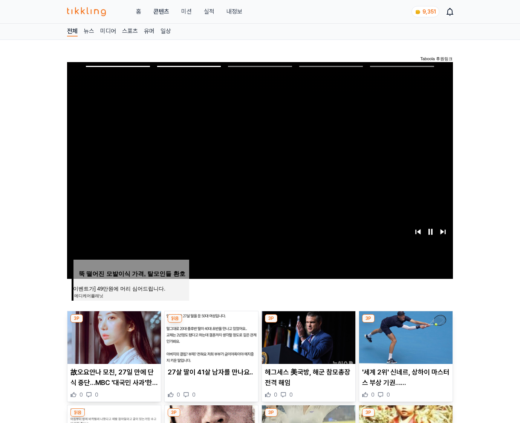
click at [405, 337] on img at bounding box center [405, 338] width 93 height 53
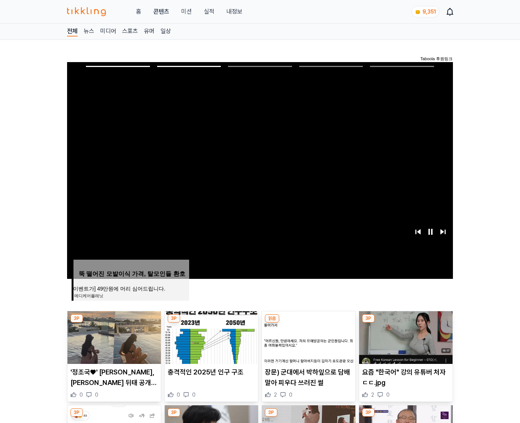
click at [405, 337] on img at bounding box center [405, 338] width 93 height 53
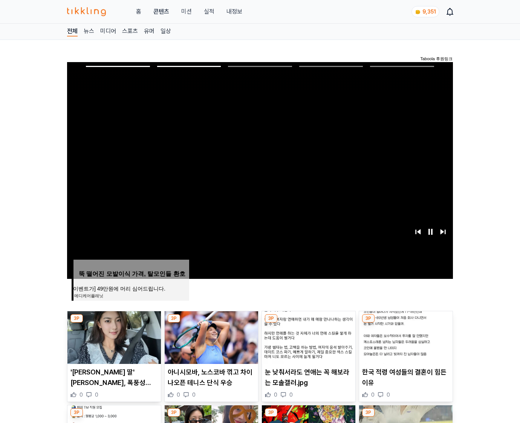
click at [405, 337] on img at bounding box center [405, 338] width 93 height 53
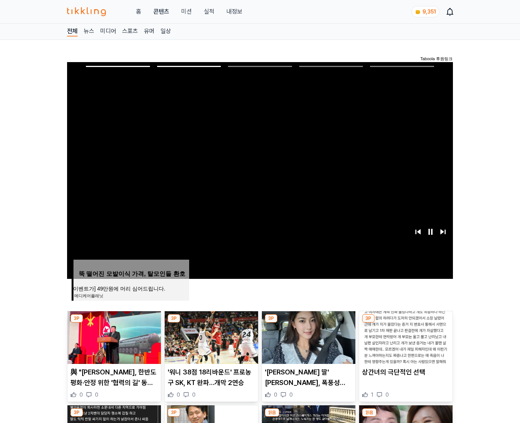
click at [405, 337] on img at bounding box center [405, 338] width 93 height 53
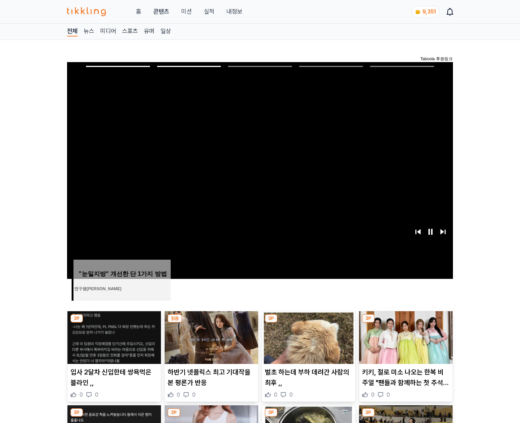
click at [405, 337] on img at bounding box center [405, 338] width 93 height 53
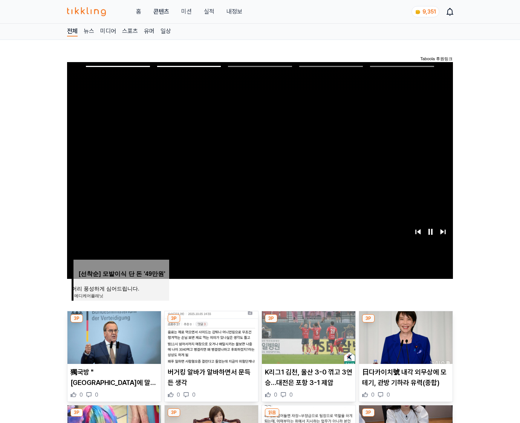
click at [405, 337] on img at bounding box center [405, 338] width 93 height 53
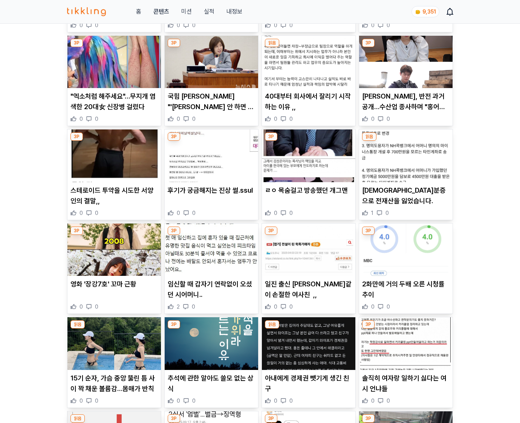
scroll to position [1109, 0]
